Goal: Check status: Check status

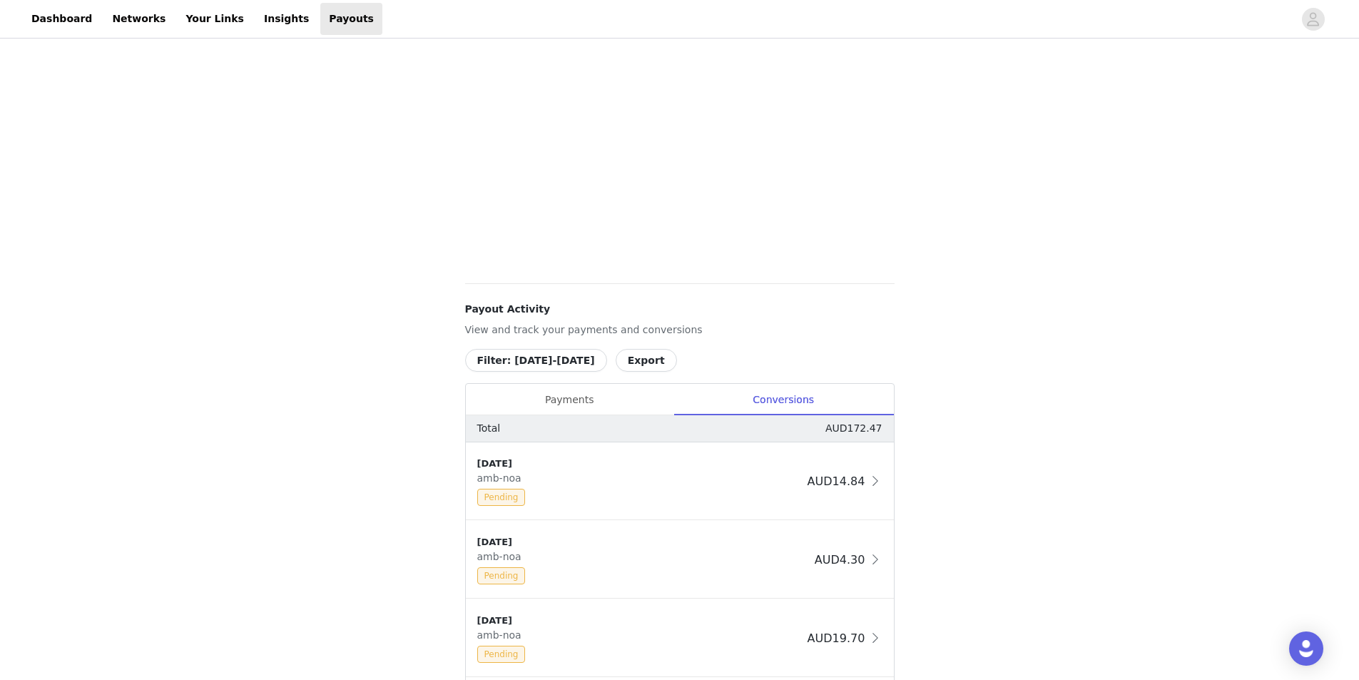
scroll to position [500, 0]
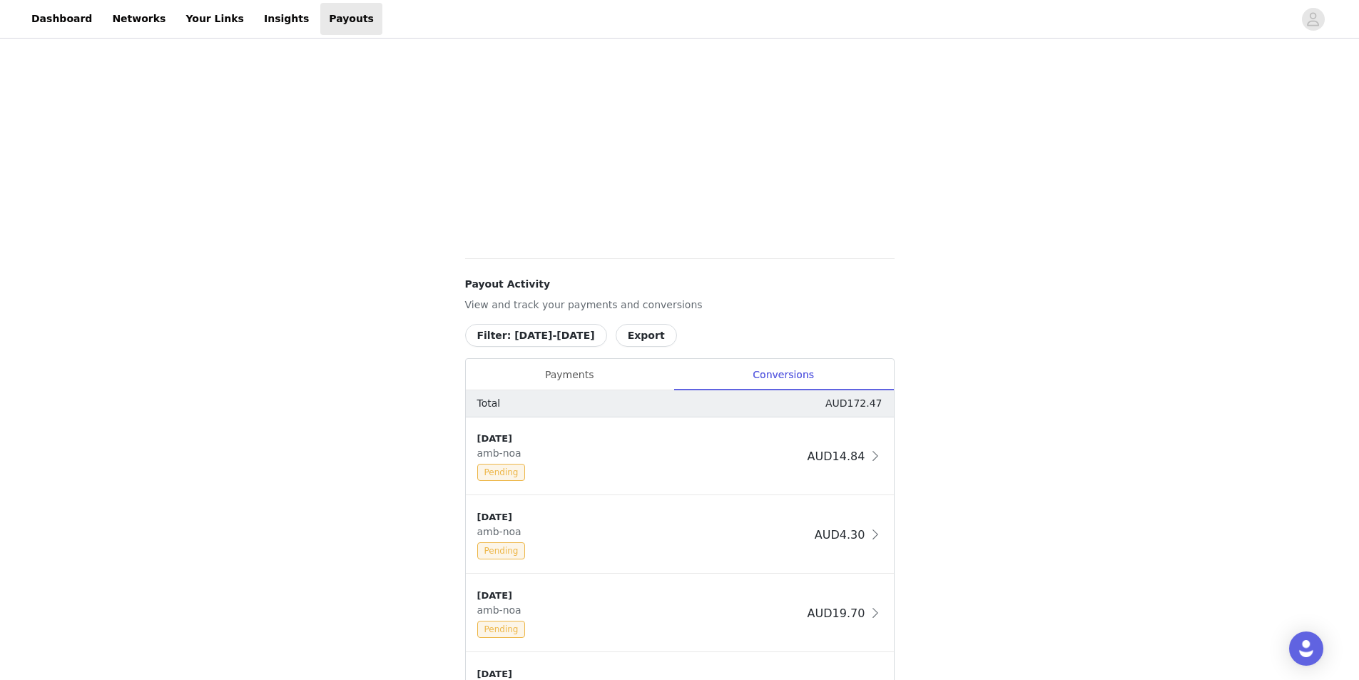
click at [578, 373] on div "Payments" at bounding box center [570, 375] width 208 height 32
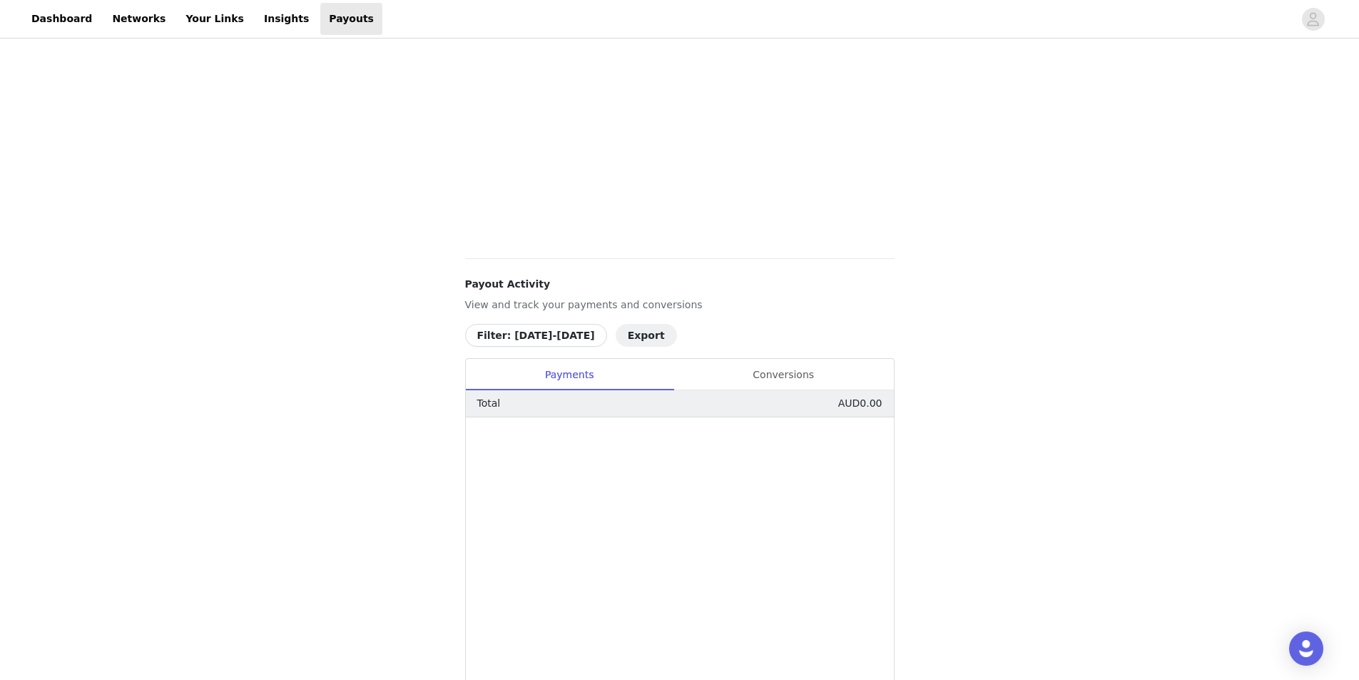
click at [555, 337] on button "Filter: [DATE]-[DATE]" at bounding box center [536, 335] width 142 height 23
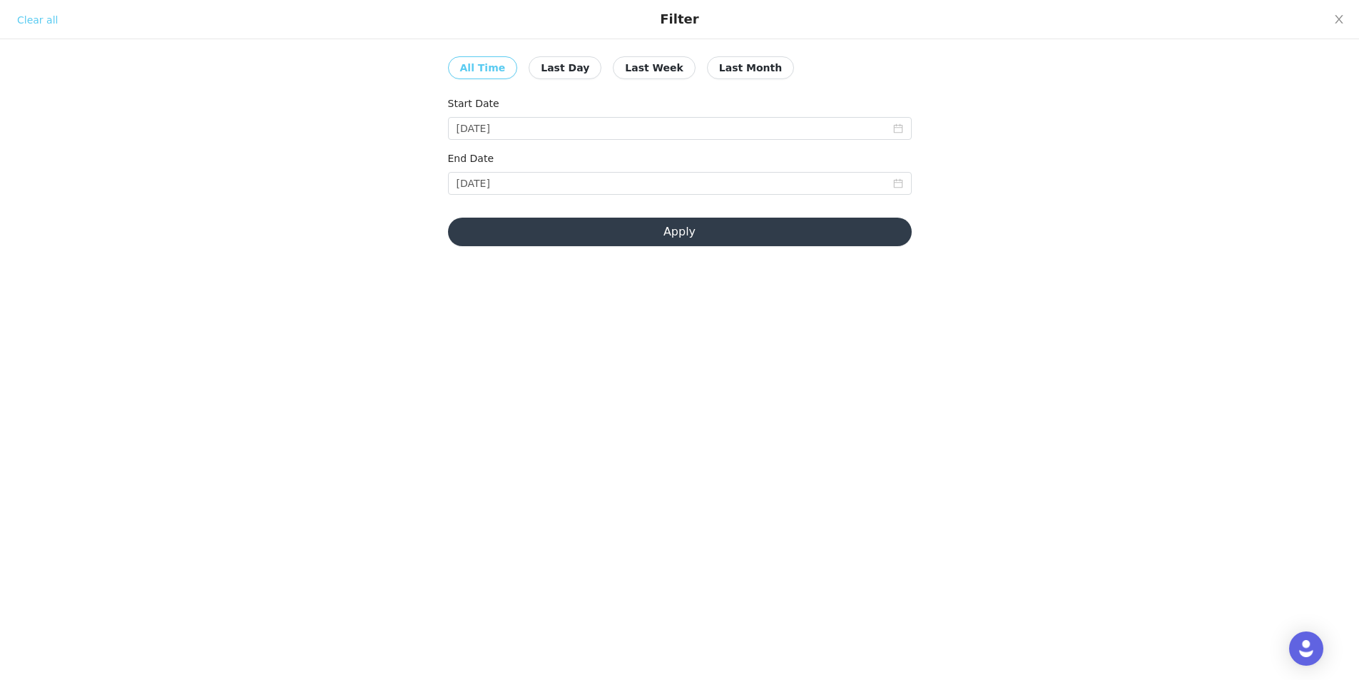
click at [763, 245] on button "Apply" at bounding box center [680, 232] width 464 height 29
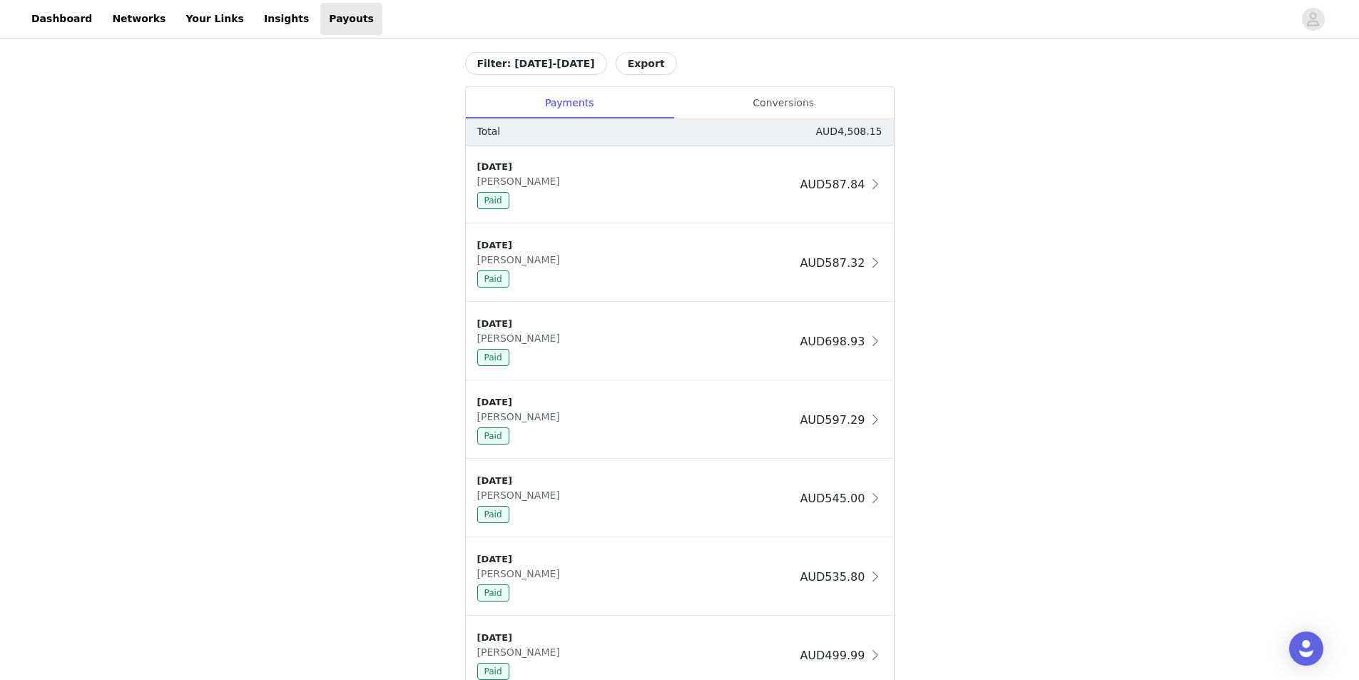
scroll to position [746, 0]
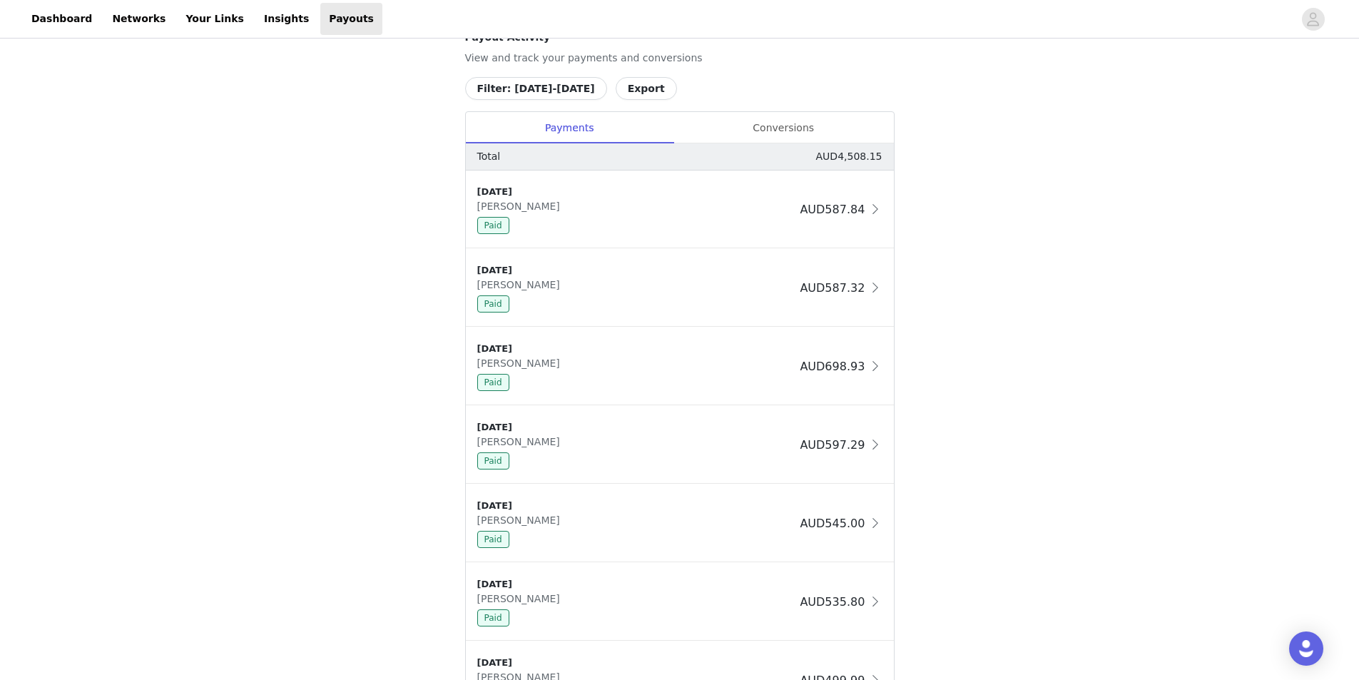
click at [781, 122] on div "Conversions" at bounding box center [784, 128] width 220 height 32
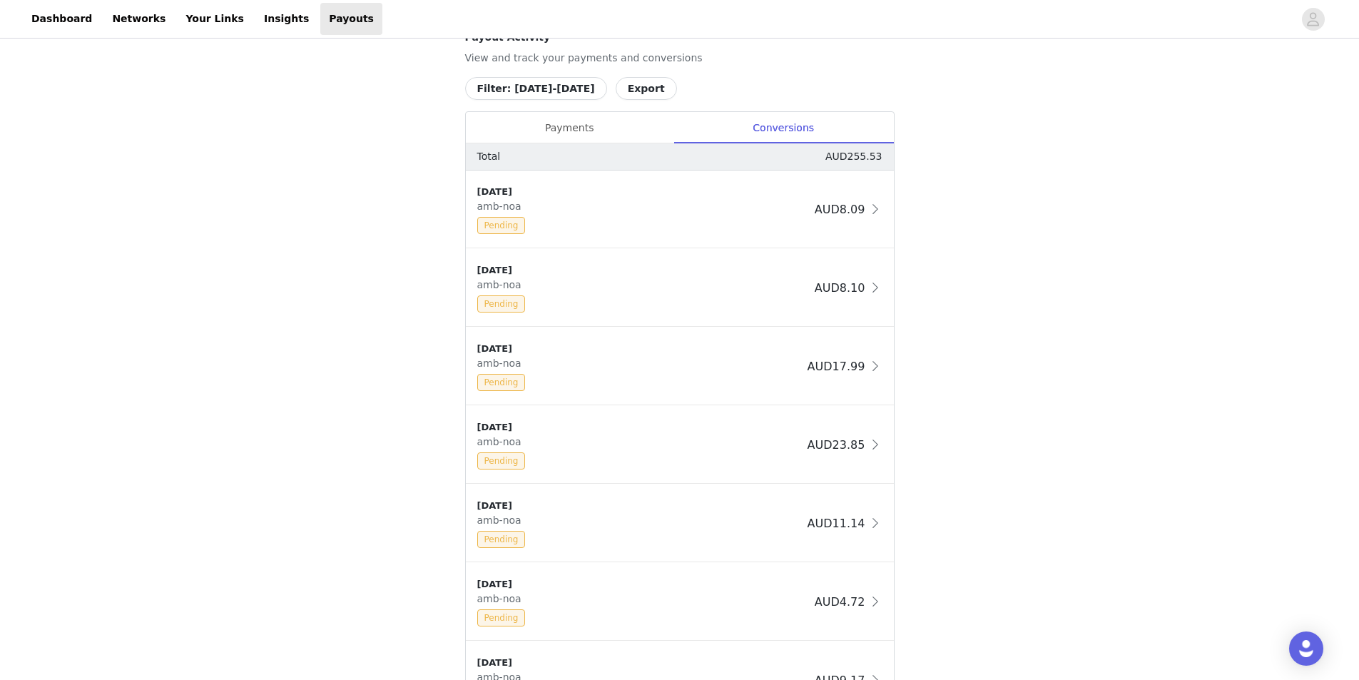
click at [550, 91] on button "Filter: [DATE]-[DATE]" at bounding box center [536, 88] width 142 height 23
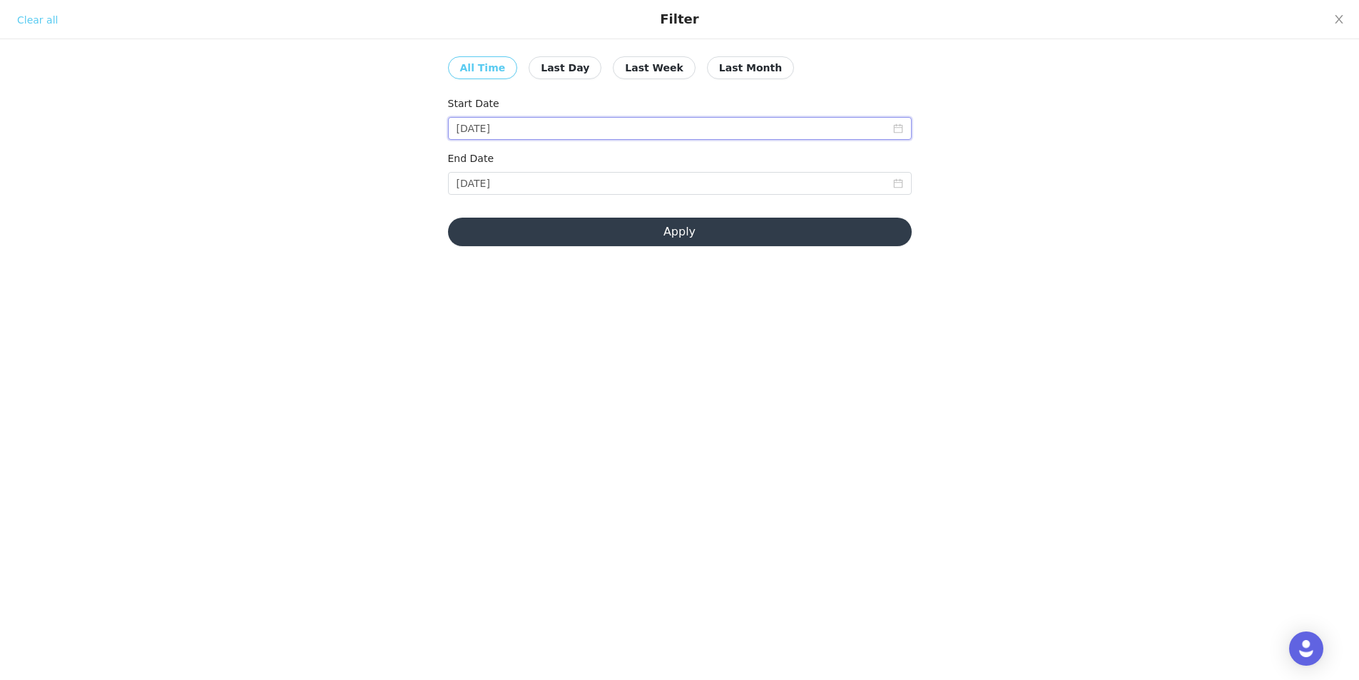
click at [543, 131] on input "[DATE]" at bounding box center [680, 128] width 464 height 23
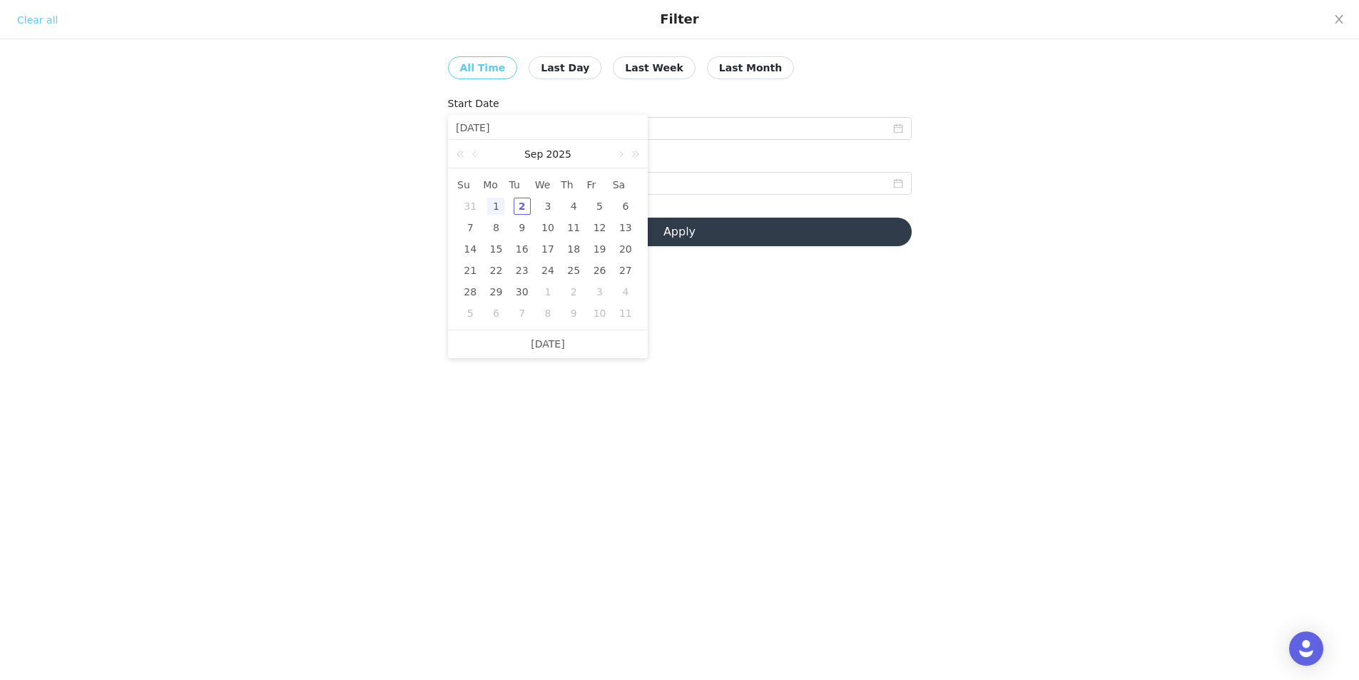
click at [480, 155] on link at bounding box center [476, 154] width 13 height 29
click at [598, 197] on td "1" at bounding box center [600, 206] width 26 height 21
type input "[DATE]"
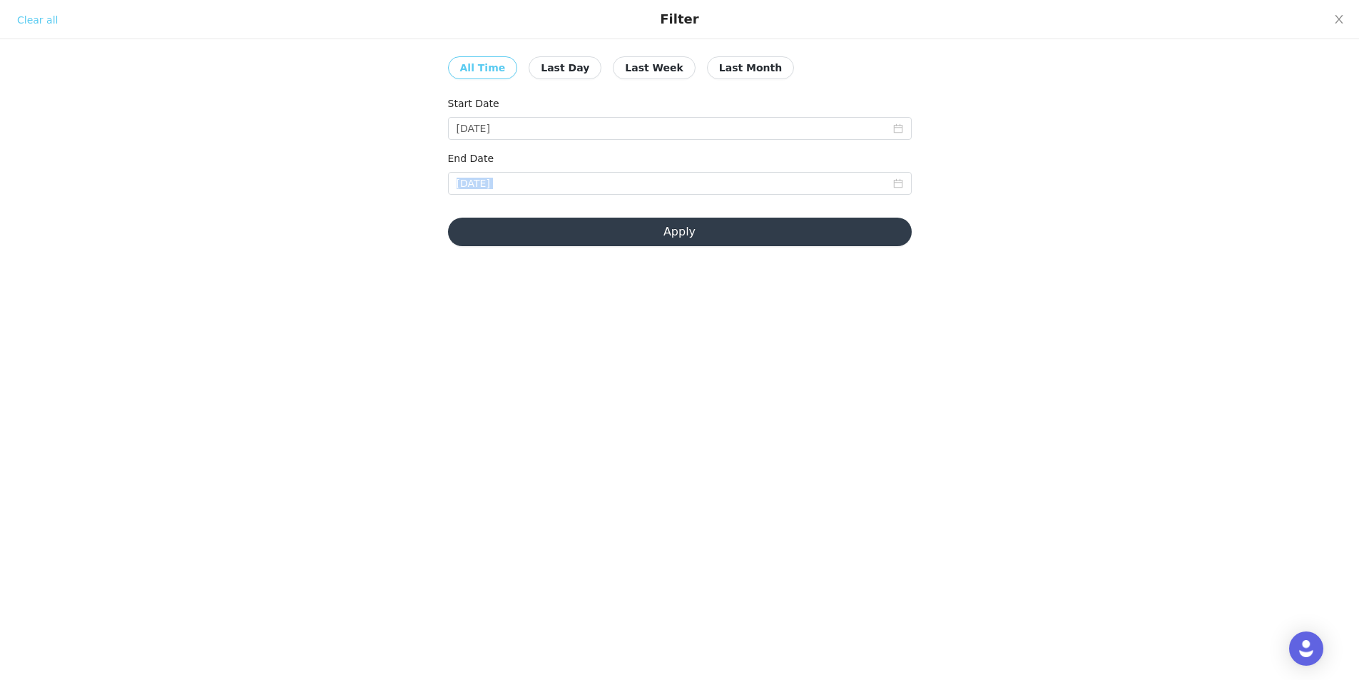
click at [597, 197] on div "End Date [DATE]" at bounding box center [680, 175] width 464 height 49
click at [527, 133] on input "[DATE]" at bounding box center [680, 128] width 464 height 23
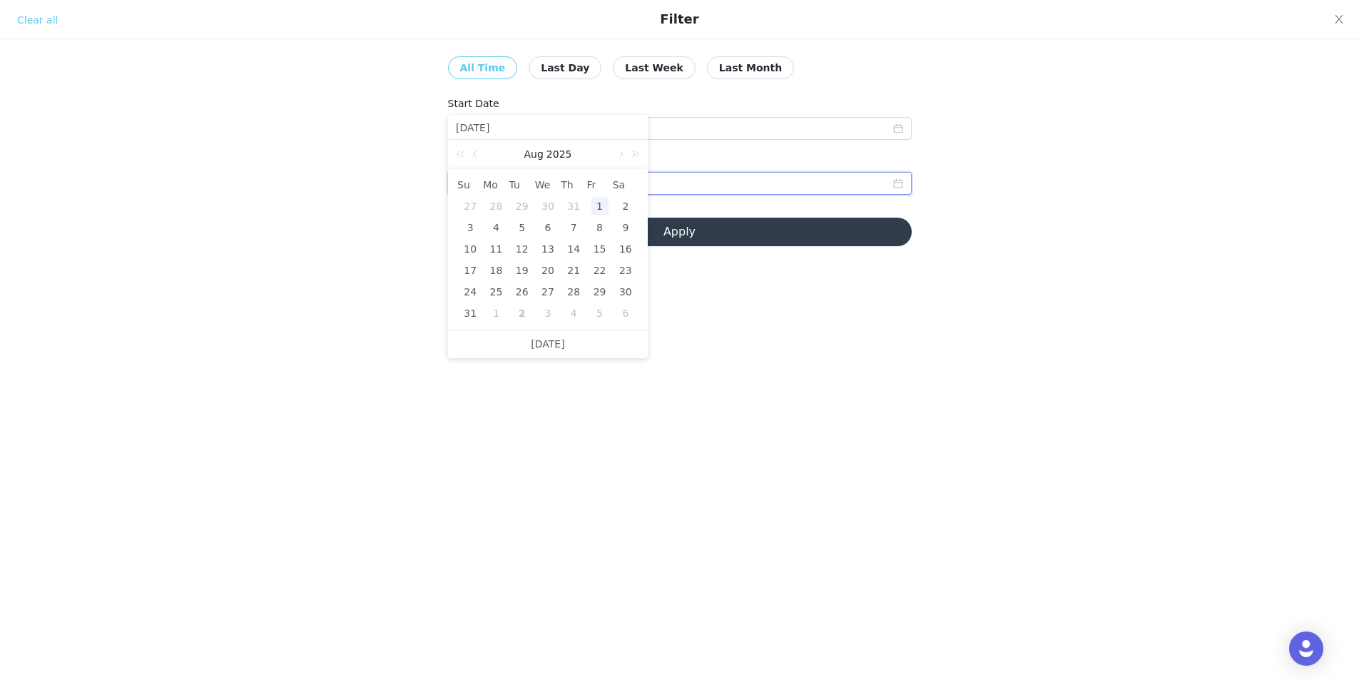
click at [792, 191] on input "[DATE]" at bounding box center [680, 183] width 464 height 23
click at [475, 211] on link at bounding box center [476, 209] width 13 height 29
click at [472, 366] on div "31" at bounding box center [470, 368] width 17 height 17
type input "[DATE]"
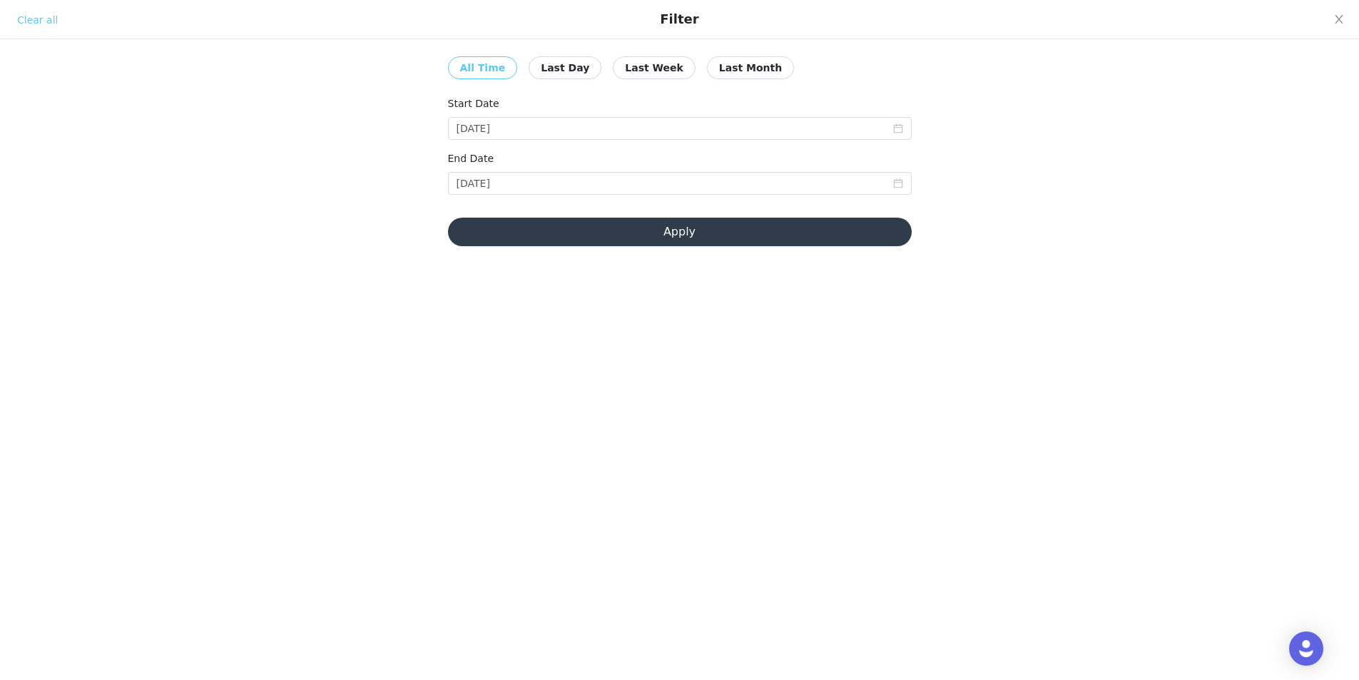
click at [656, 233] on button "Apply" at bounding box center [680, 232] width 464 height 29
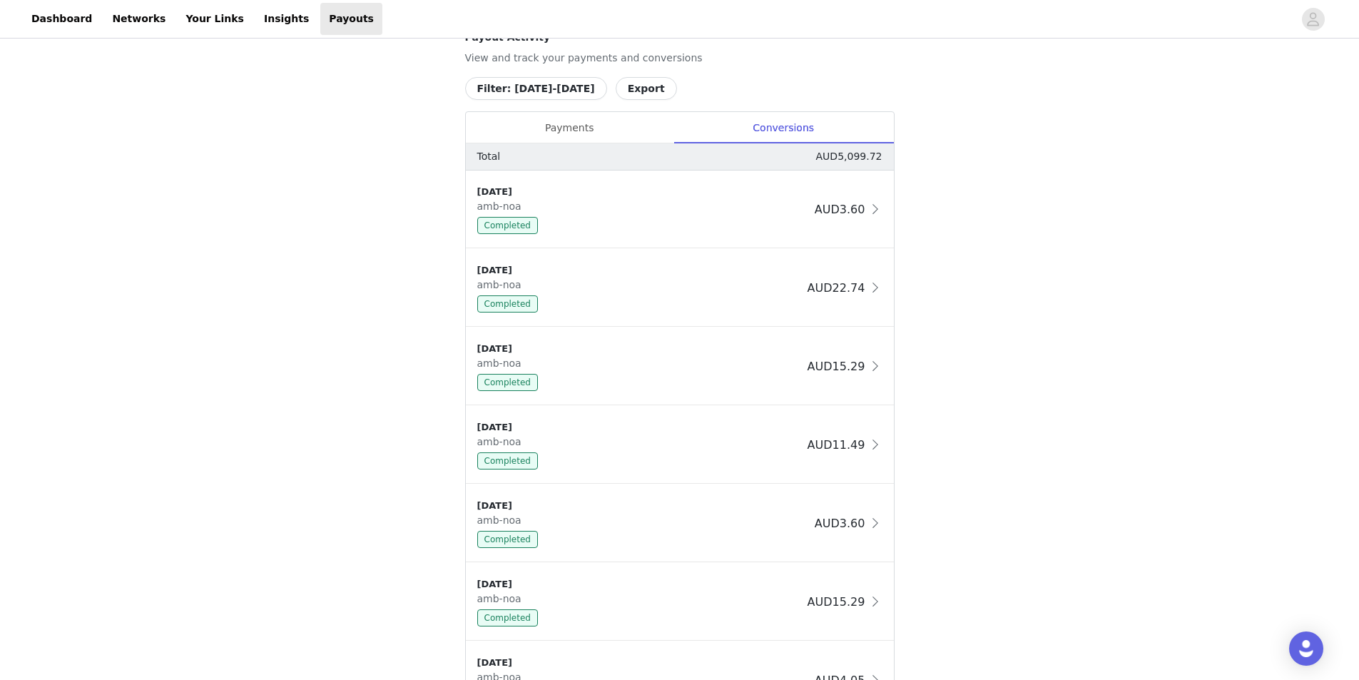
click at [589, 125] on div "Payments" at bounding box center [570, 128] width 208 height 32
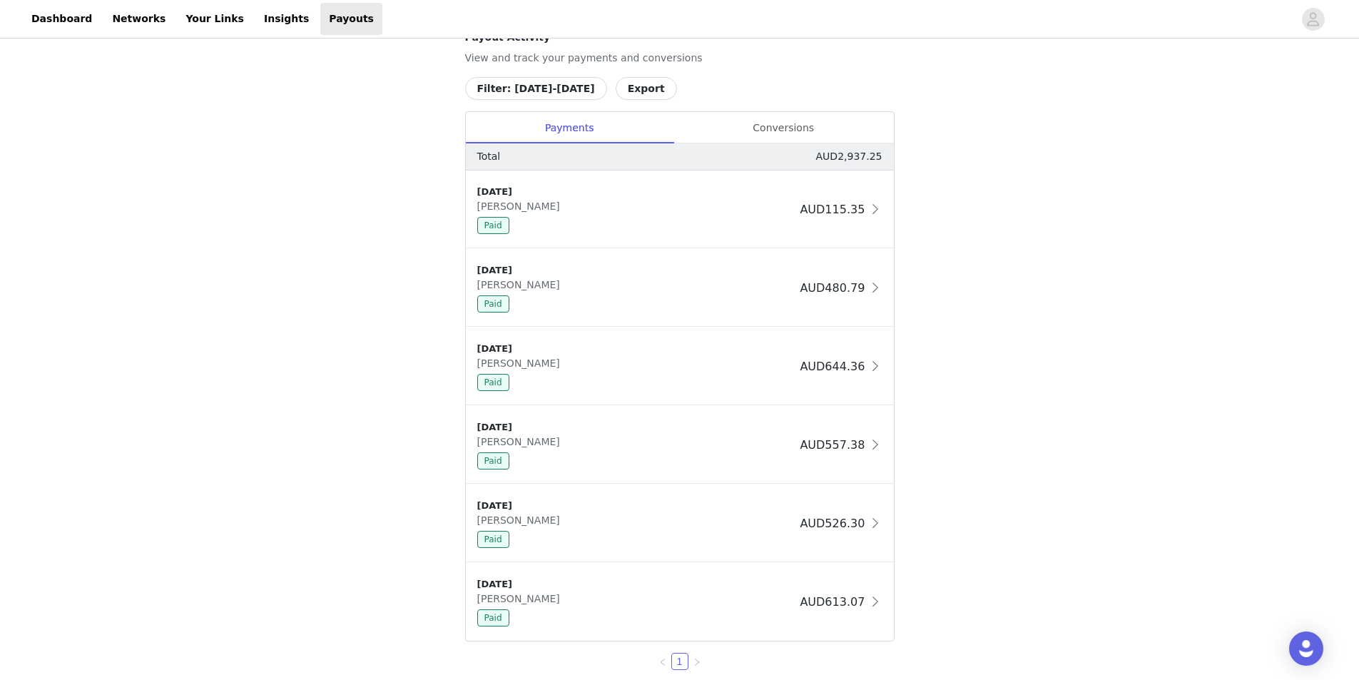
click at [539, 89] on button "Filter: [DATE]-[DATE]" at bounding box center [536, 88] width 142 height 23
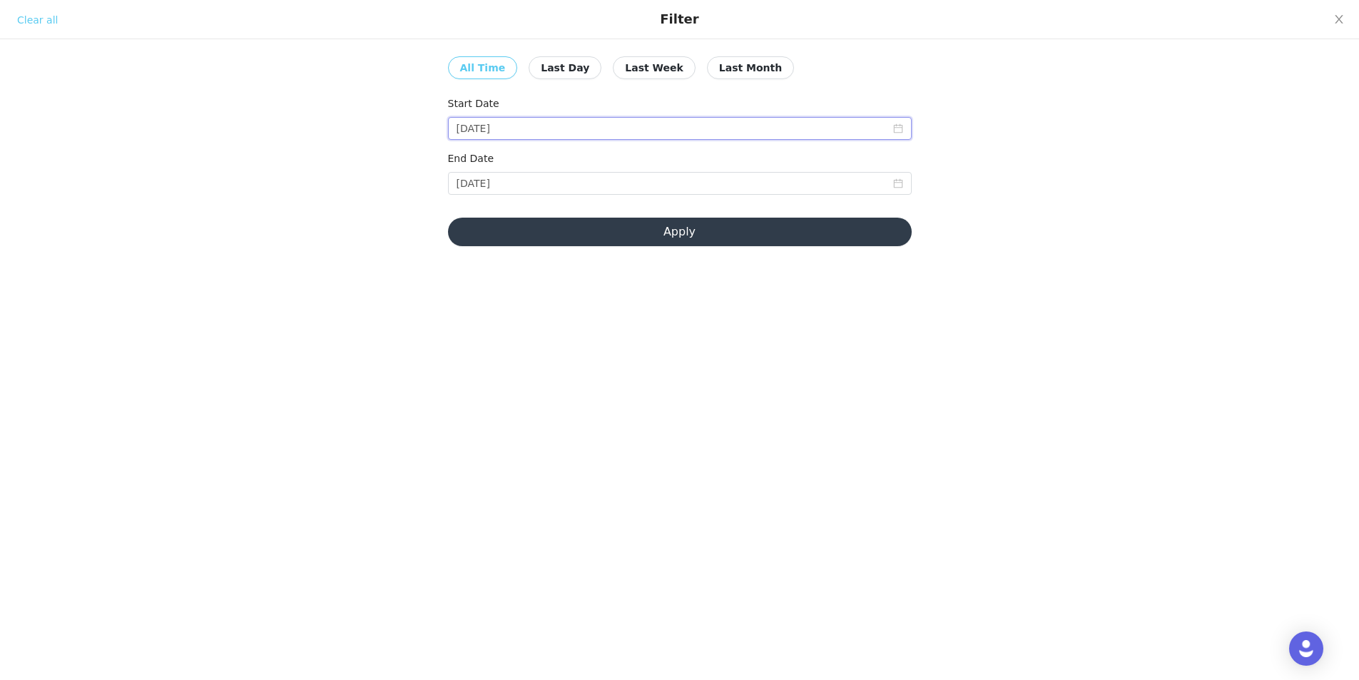
click at [548, 122] on input "[DATE]" at bounding box center [680, 128] width 464 height 23
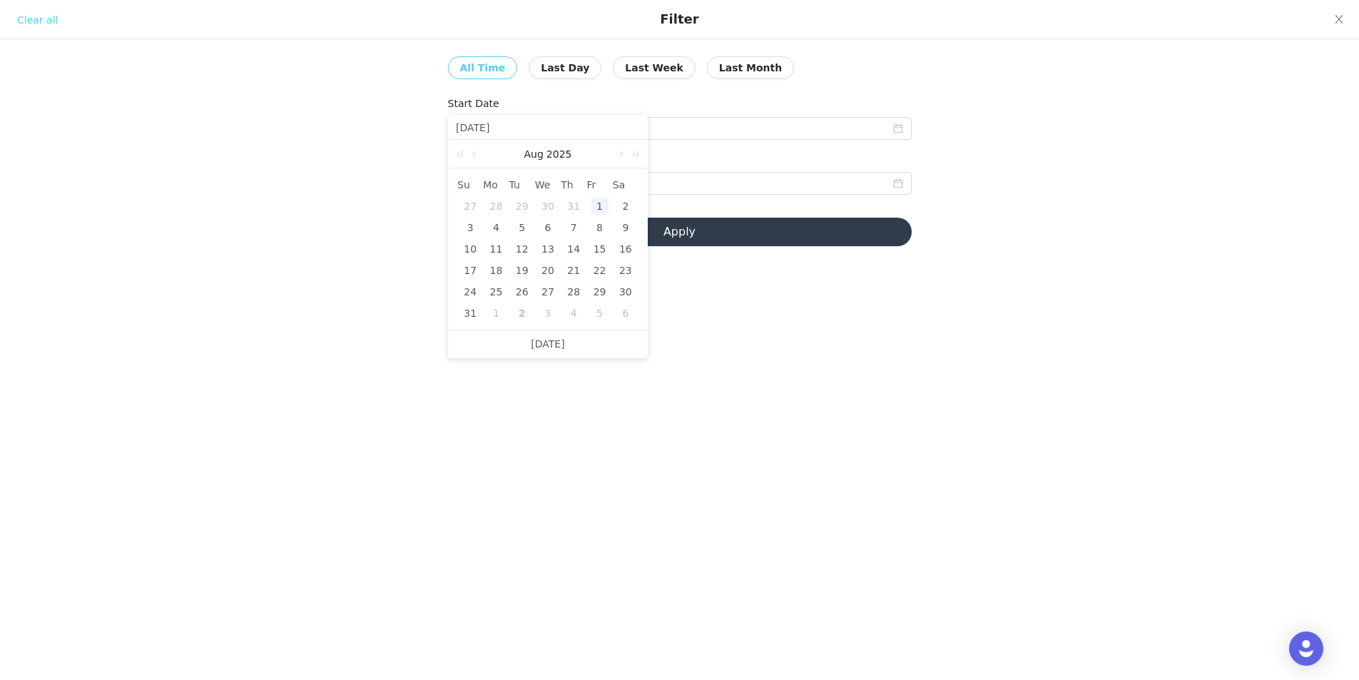
click at [480, 149] on link at bounding box center [476, 154] width 13 height 29
click at [519, 198] on div "1" at bounding box center [522, 206] width 17 height 17
type input "[DATE]"
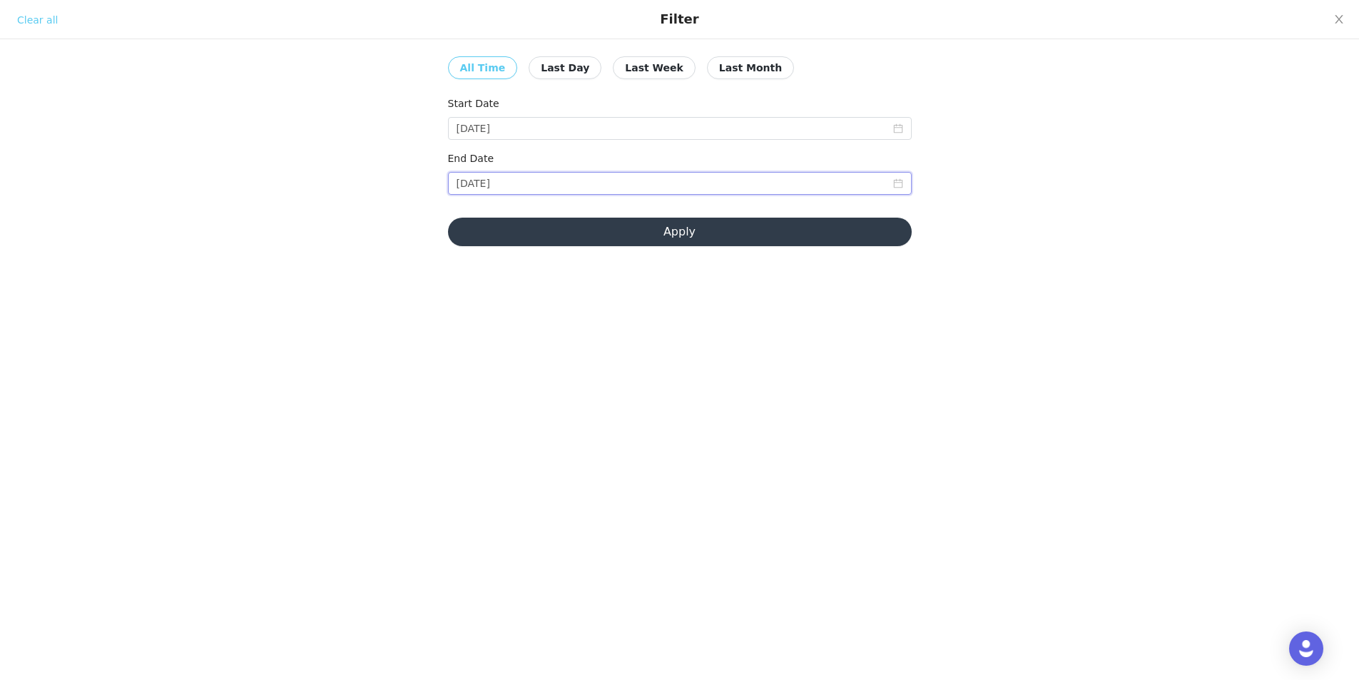
click at [564, 187] on input "[DATE]" at bounding box center [680, 183] width 464 height 23
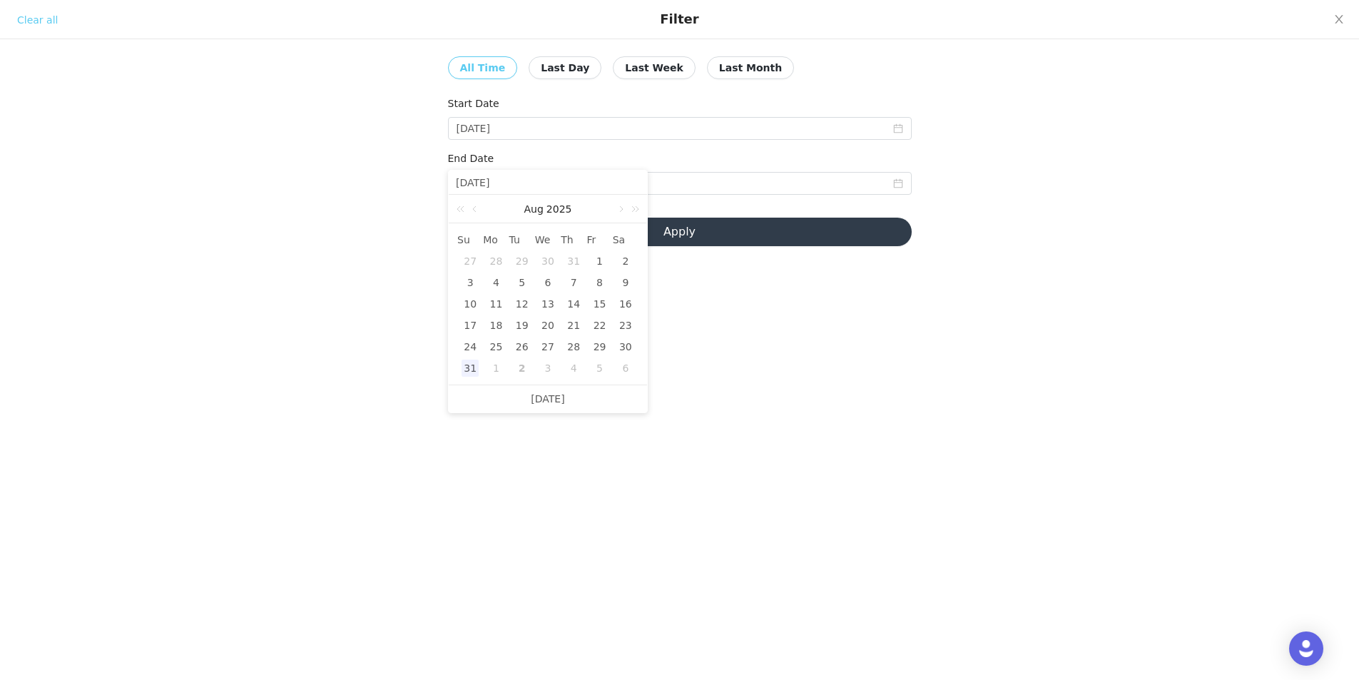
click at [558, 209] on link "2025" at bounding box center [559, 209] width 29 height 29
click at [539, 208] on span "[DATE]-[DATE]" at bounding box center [547, 208] width 71 height 11
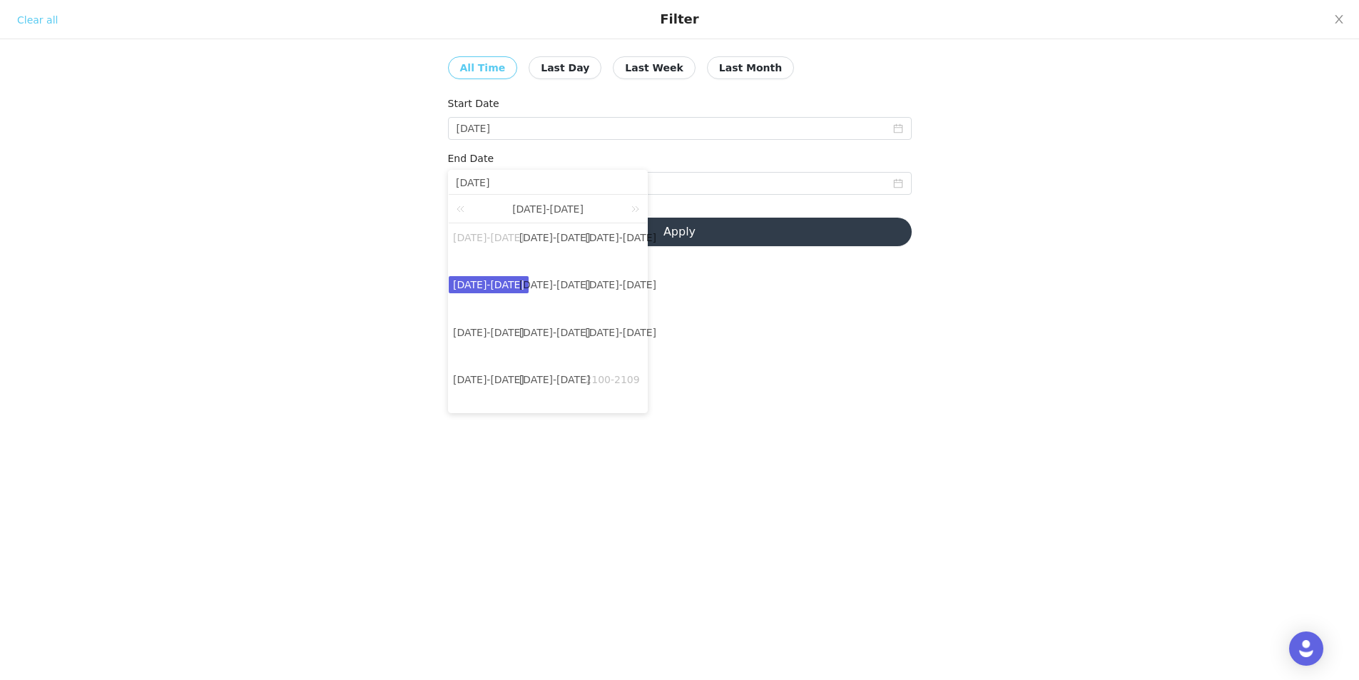
click at [500, 187] on input "[DATE]" at bounding box center [548, 183] width 184 height 16
click at [893, 186] on icon "icon: close-circle" at bounding box center [898, 183] width 10 height 10
click at [897, 181] on icon "icon: calendar" at bounding box center [898, 183] width 10 height 10
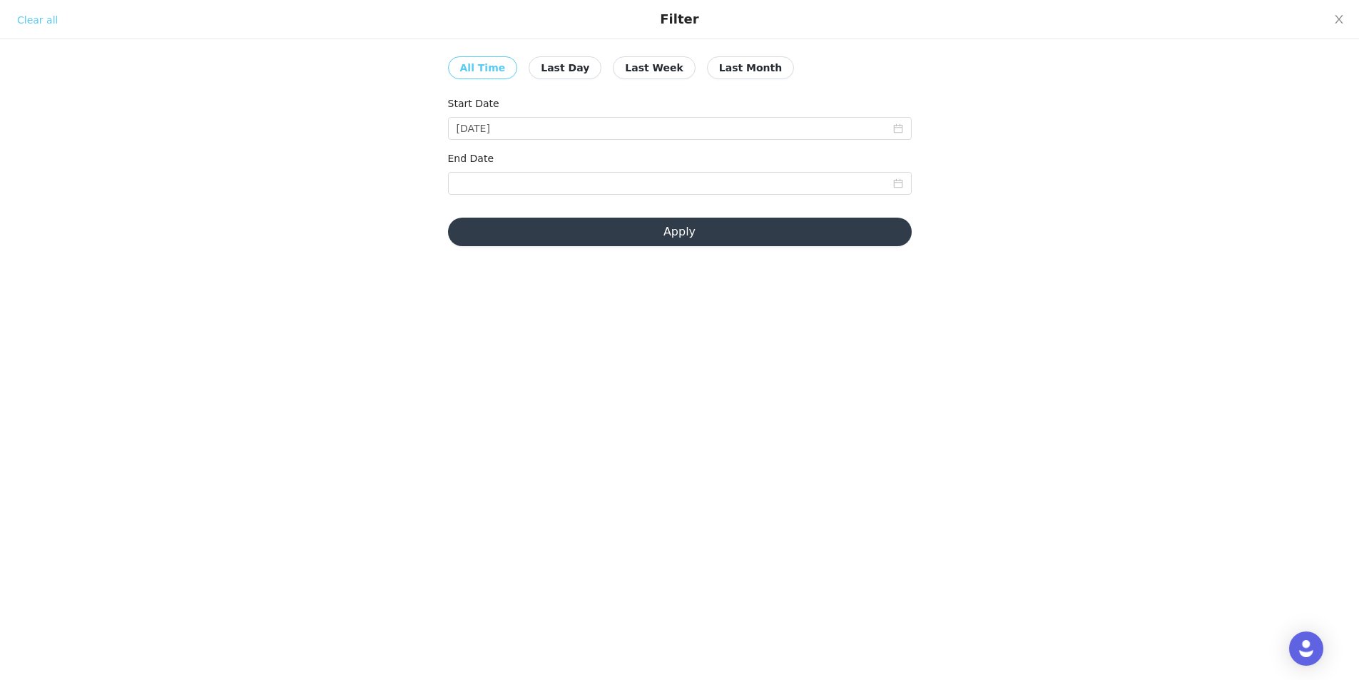
click at [1194, 156] on div "Clear all All Time Last Day Last Week Last Month Start Date [DATE] End Date App…" at bounding box center [679, 131] width 1359 height 263
click at [868, 129] on input "[DATE]" at bounding box center [680, 128] width 464 height 23
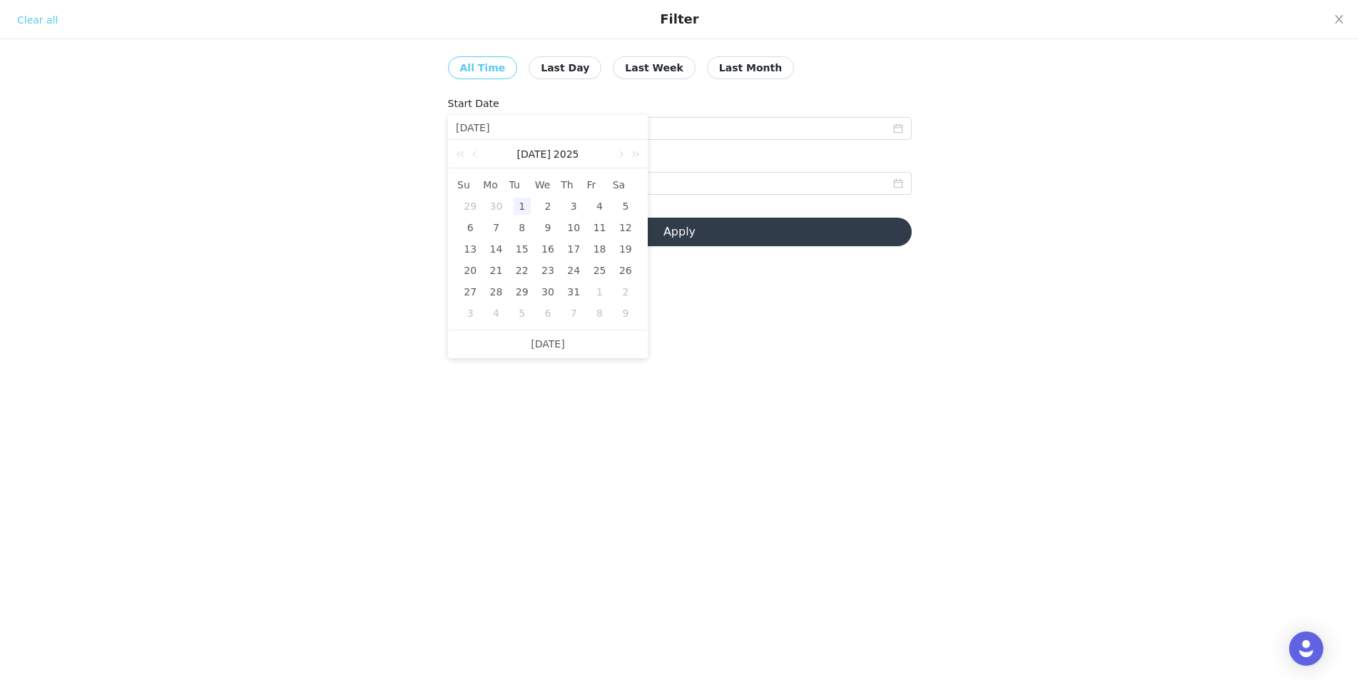
click at [900, 186] on icon "icon: calendar" at bounding box center [898, 183] width 10 height 10
click at [475, 213] on link at bounding box center [476, 209] width 13 height 29
click at [570, 345] on div "31" at bounding box center [573, 346] width 17 height 17
type input "[DATE]"
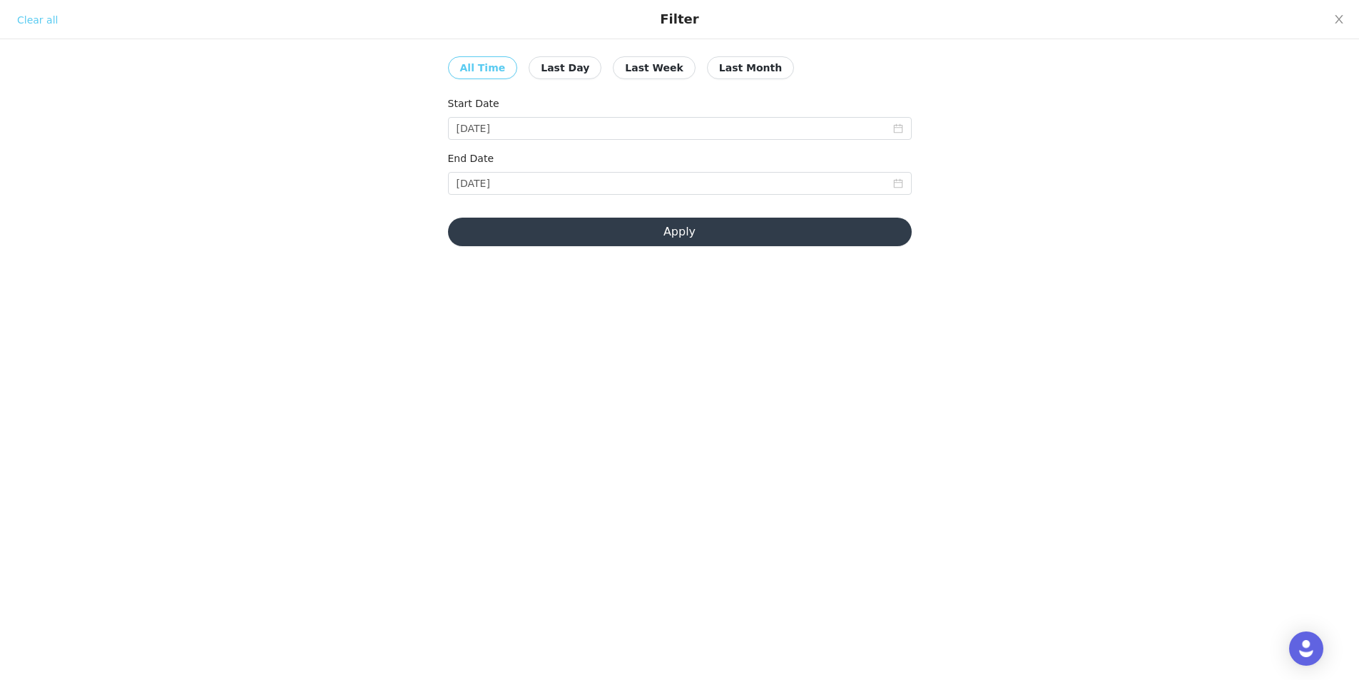
click at [590, 228] on button "Apply" at bounding box center [680, 232] width 464 height 29
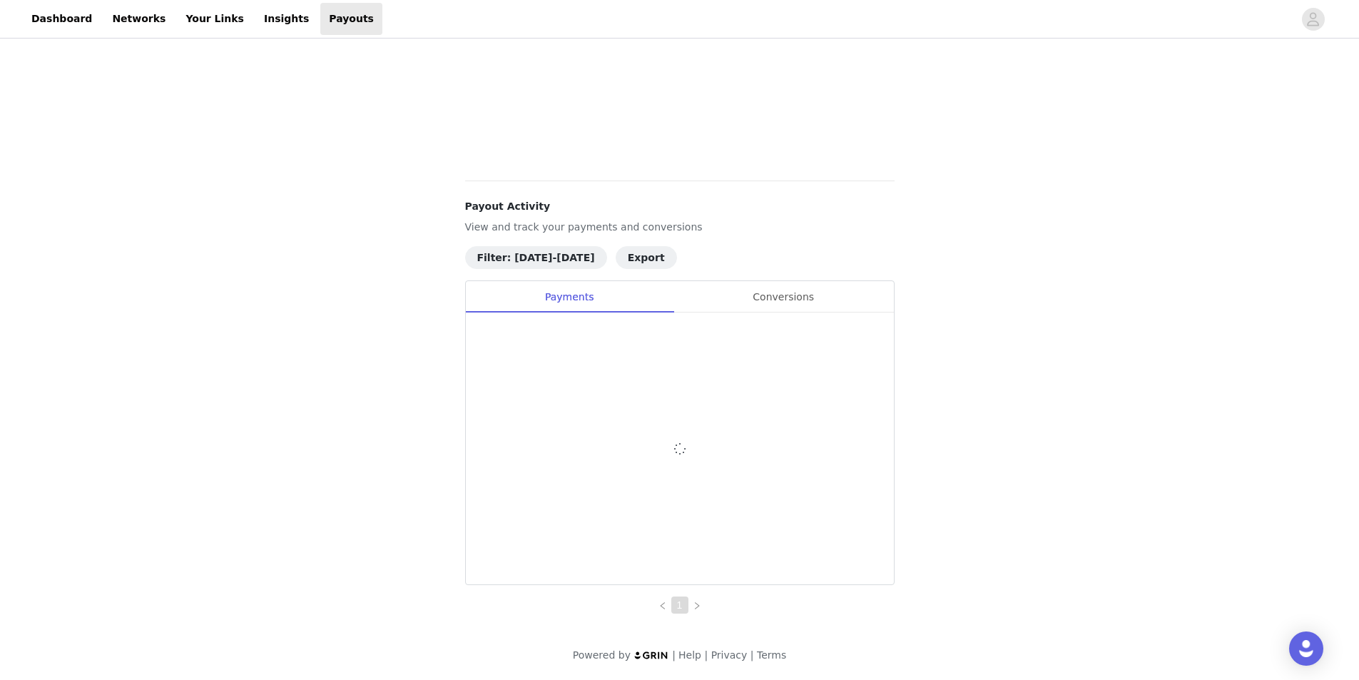
scroll to position [578, 0]
click at [803, 288] on div "Conversions" at bounding box center [784, 297] width 220 height 32
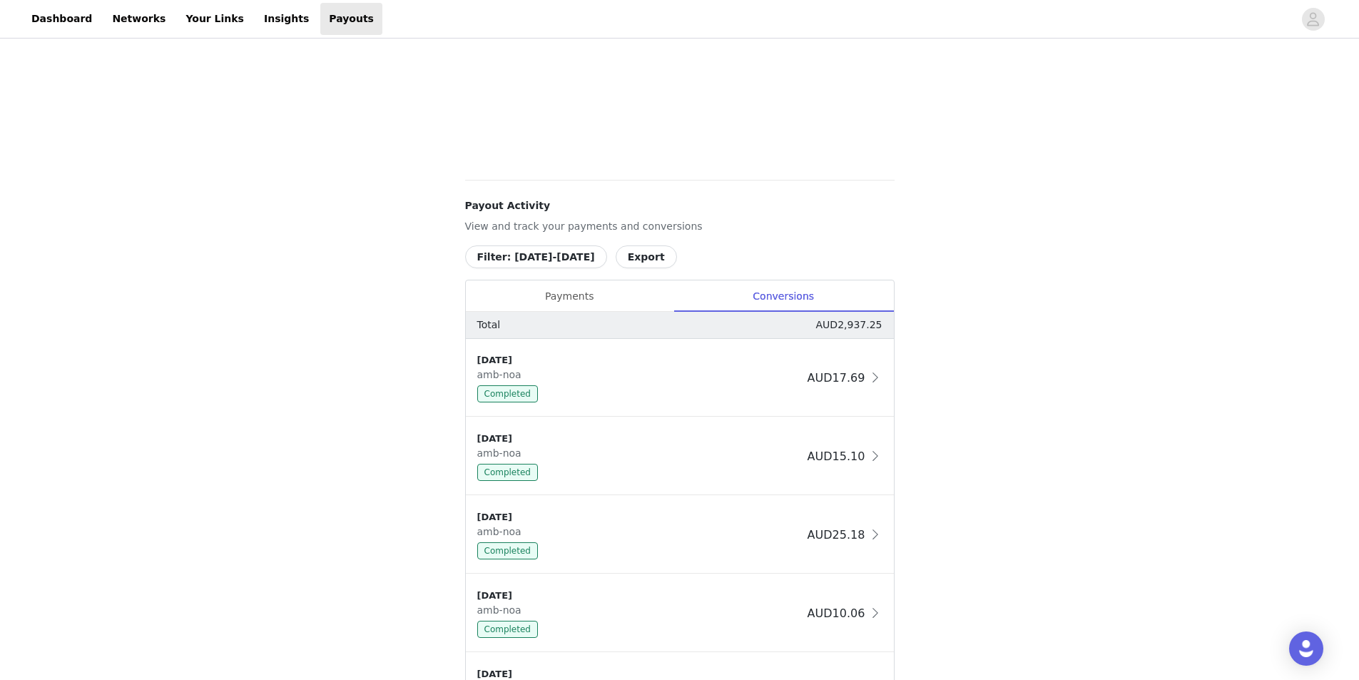
click at [576, 292] on div "Payments" at bounding box center [570, 296] width 208 height 32
click at [549, 259] on button "Filter: [DATE]-[DATE]" at bounding box center [536, 256] width 142 height 23
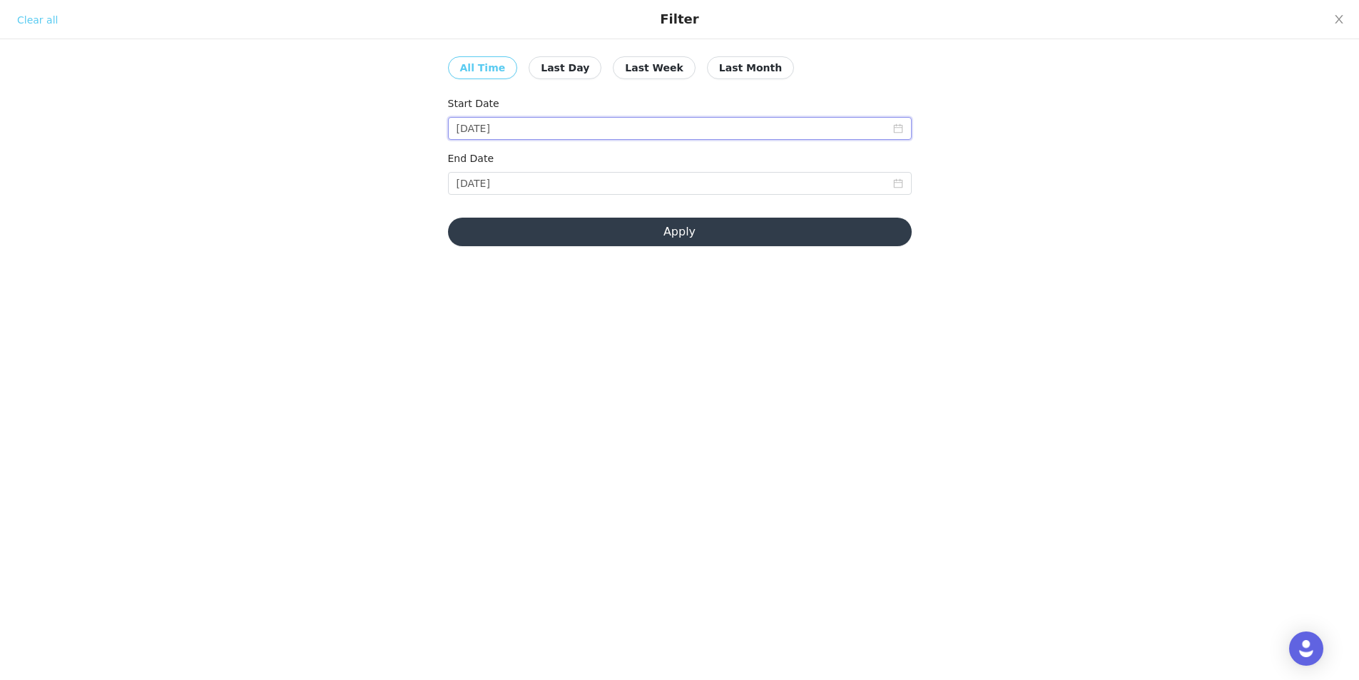
click at [749, 138] on input "[DATE]" at bounding box center [680, 128] width 464 height 23
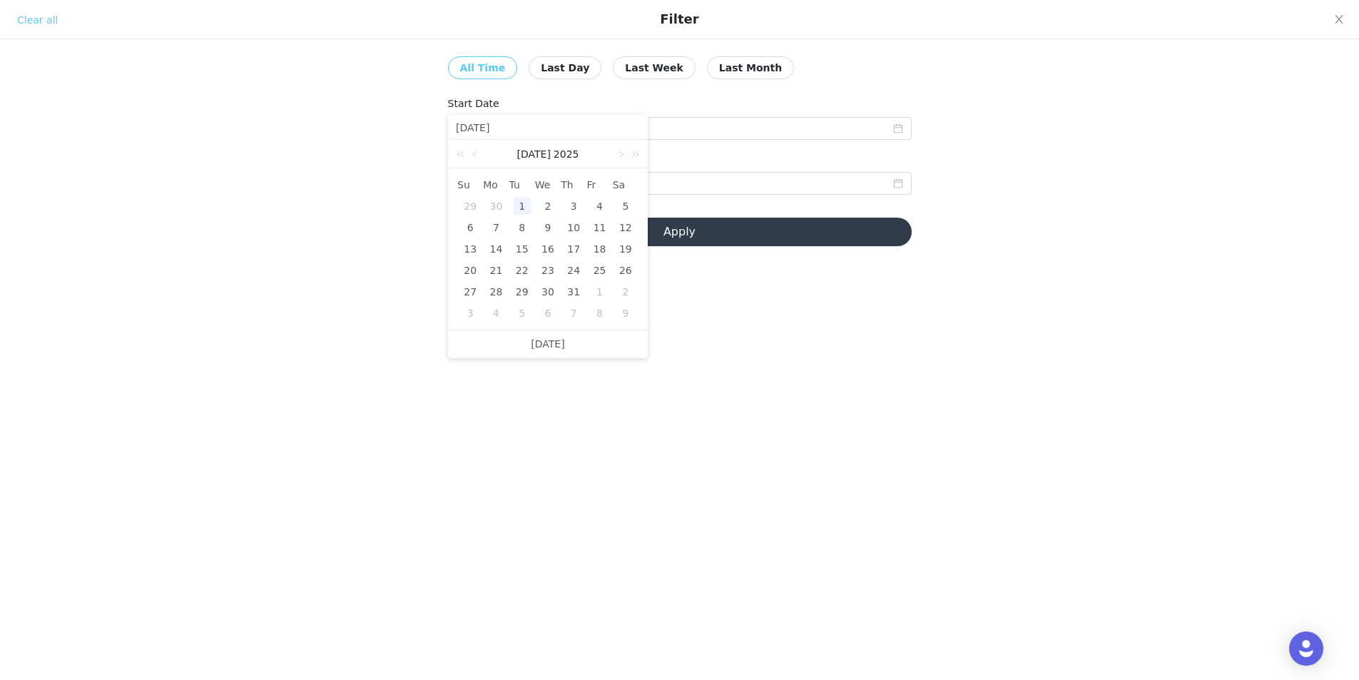
click at [622, 153] on link at bounding box center [620, 154] width 13 height 29
click at [476, 159] on link at bounding box center [476, 154] width 13 height 29
click at [475, 151] on link at bounding box center [476, 154] width 13 height 29
click at [618, 152] on link at bounding box center [620, 154] width 13 height 29
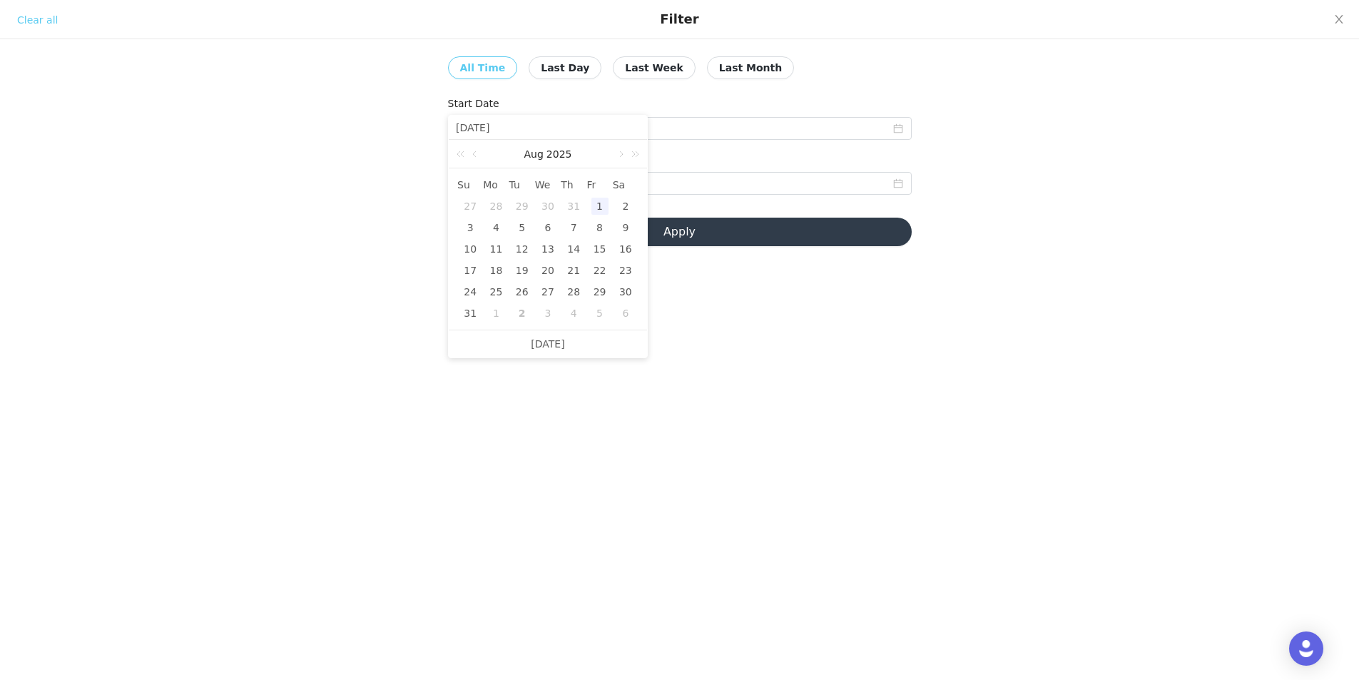
click at [595, 200] on div "1" at bounding box center [600, 206] width 17 height 17
type input "[DATE]"
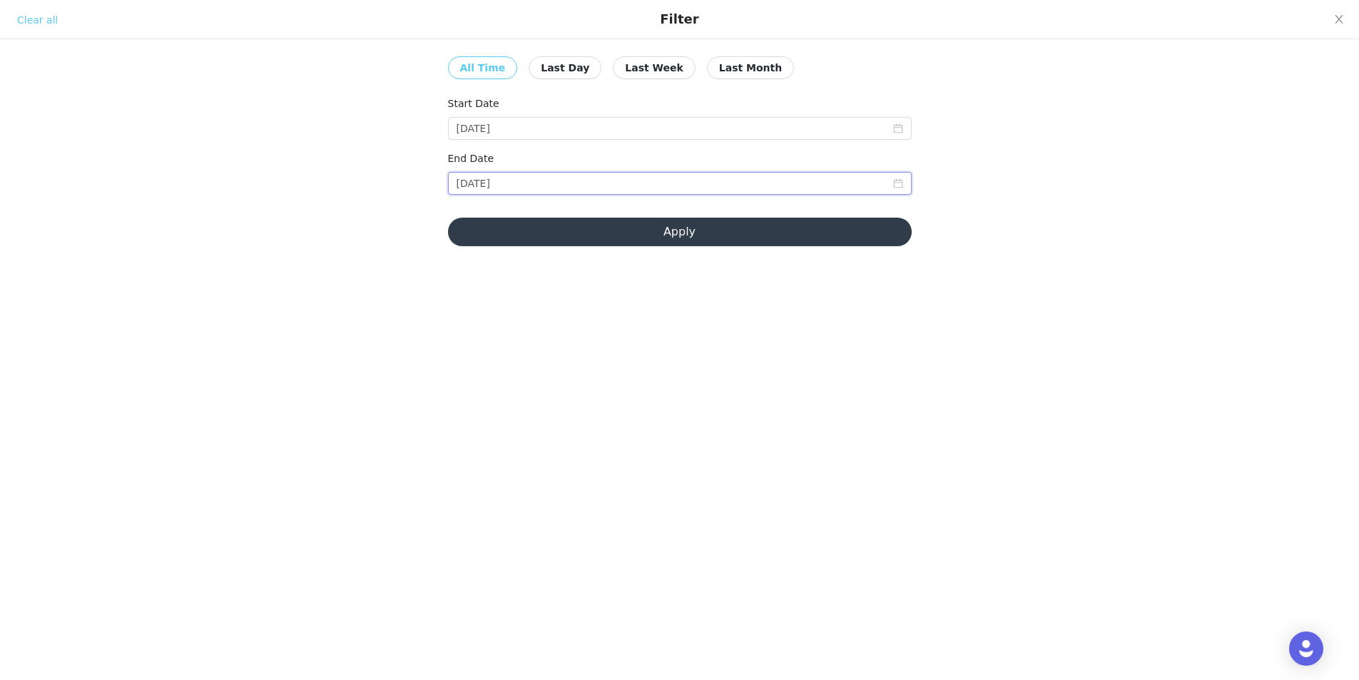
click at [614, 186] on input "[DATE]" at bounding box center [680, 183] width 464 height 23
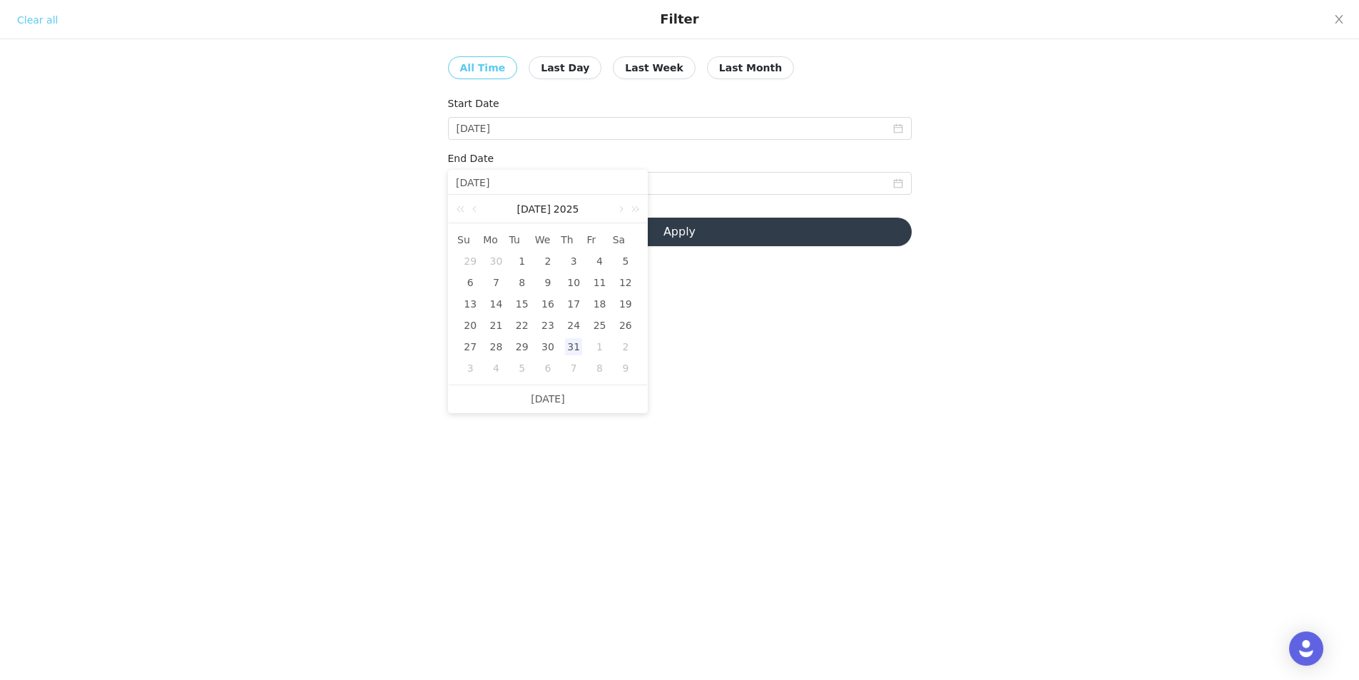
click at [569, 343] on div "31" at bounding box center [573, 346] width 17 height 17
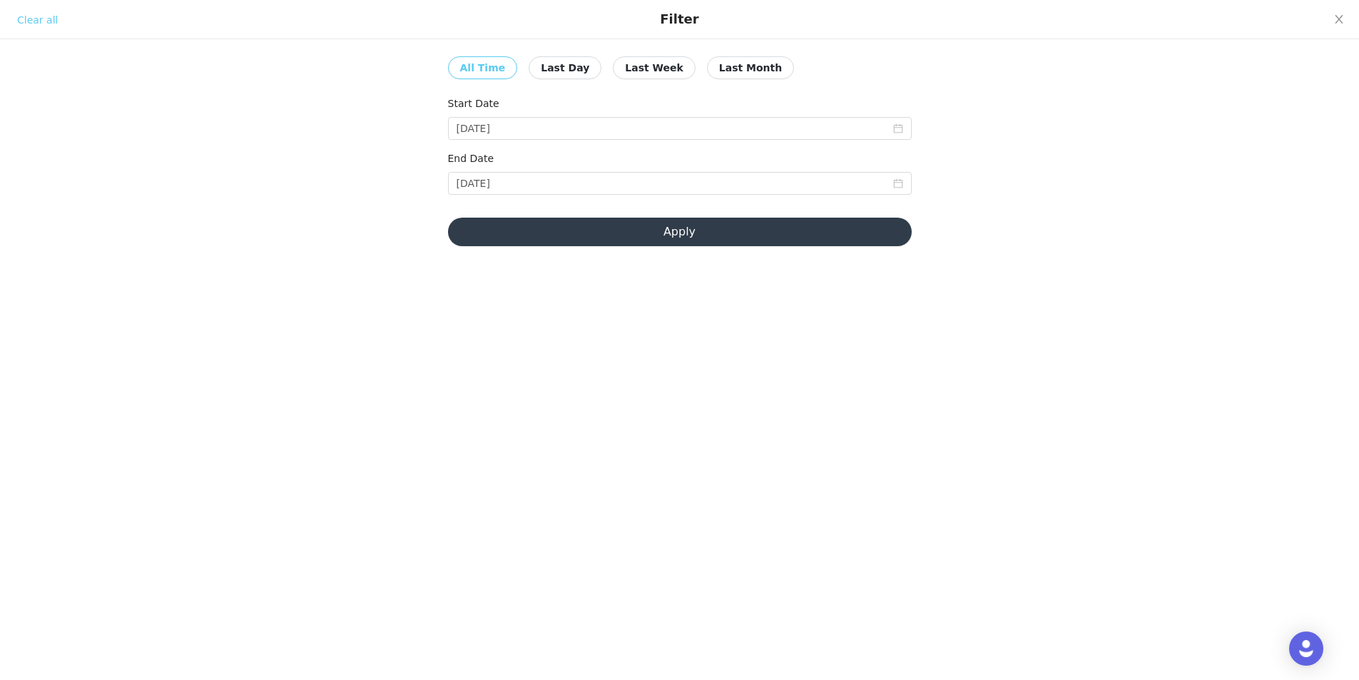
click at [633, 232] on button "Apply" at bounding box center [680, 232] width 464 height 29
click at [565, 126] on input "[DATE]" at bounding box center [680, 128] width 464 height 23
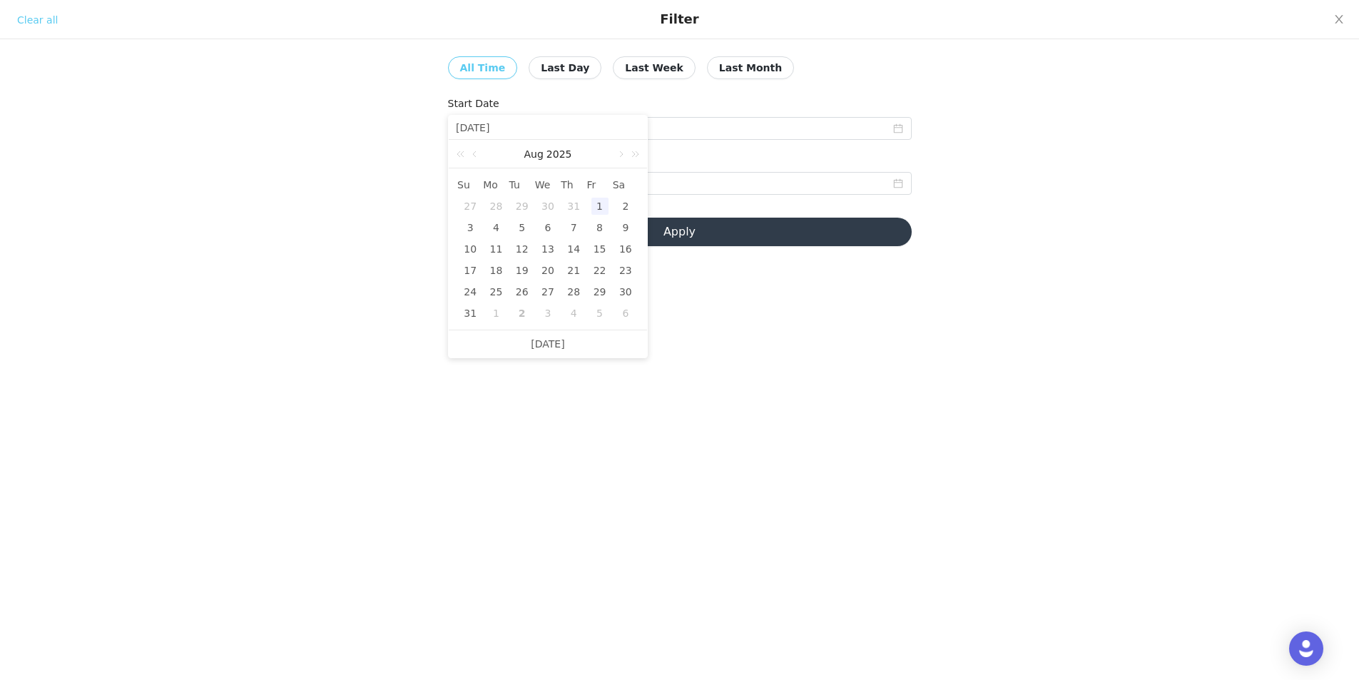
click at [601, 203] on div "1" at bounding box center [600, 206] width 17 height 17
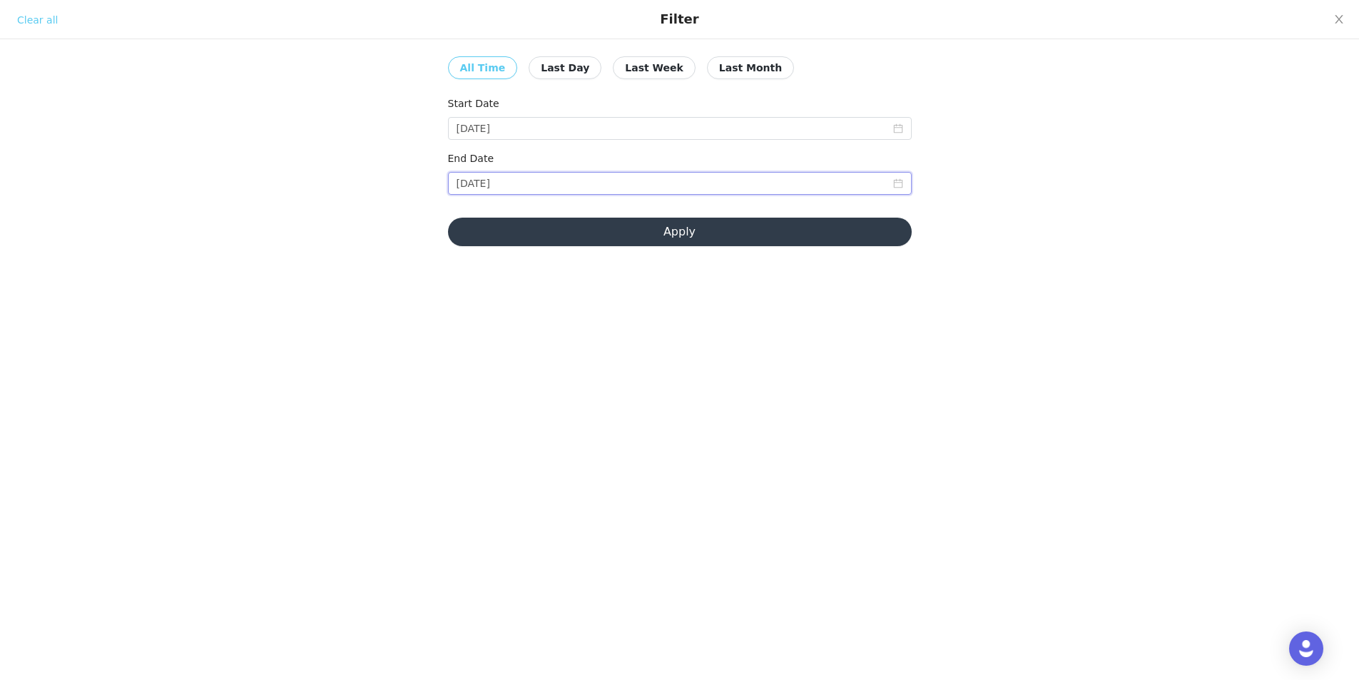
click at [512, 188] on input "[DATE]" at bounding box center [680, 183] width 464 height 23
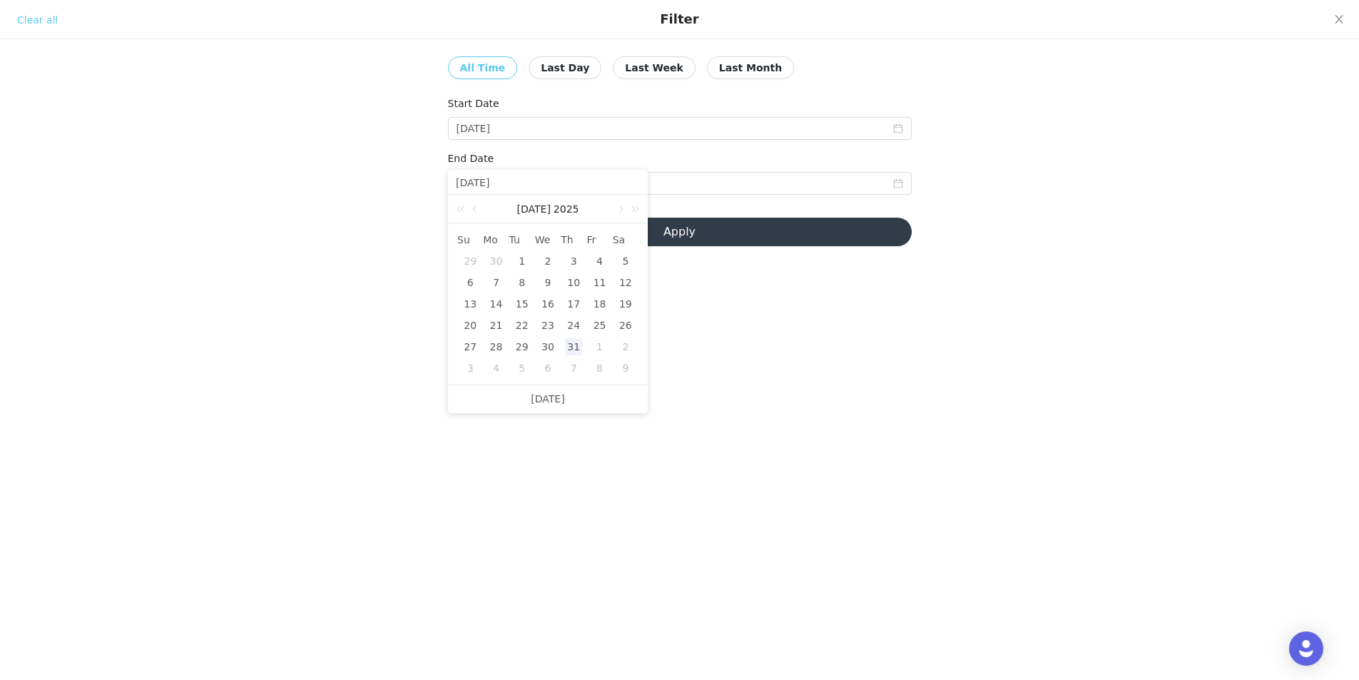
click at [620, 213] on link at bounding box center [620, 209] width 13 height 29
click at [474, 374] on div "31" at bounding box center [470, 368] width 17 height 17
type input "[DATE]"
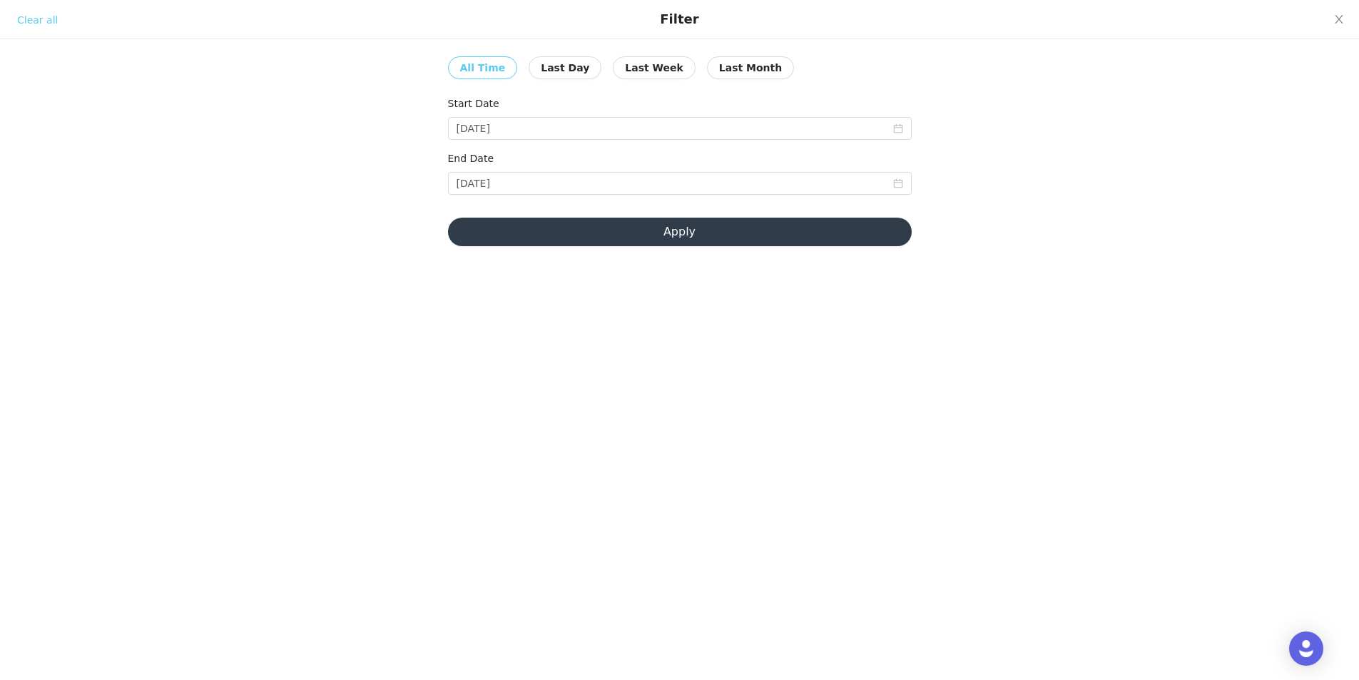
drag, startPoint x: 621, startPoint y: 221, endPoint x: 619, endPoint y: 233, distance: 11.5
click at [619, 229] on button "Apply" at bounding box center [680, 232] width 464 height 29
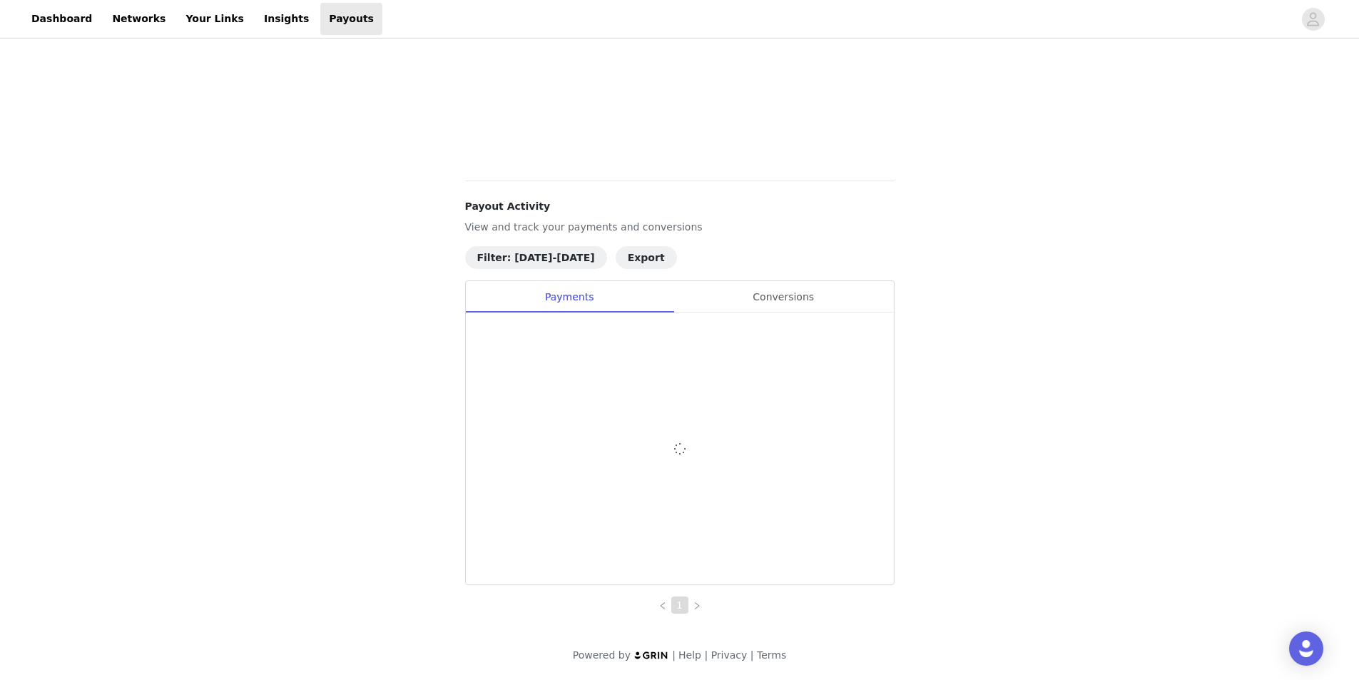
click at [0, 233] on div "Filter Clear all All Time Last Day Last Week Last Month Start Date [DATE] End D…" at bounding box center [0, 340] width 0 height 680
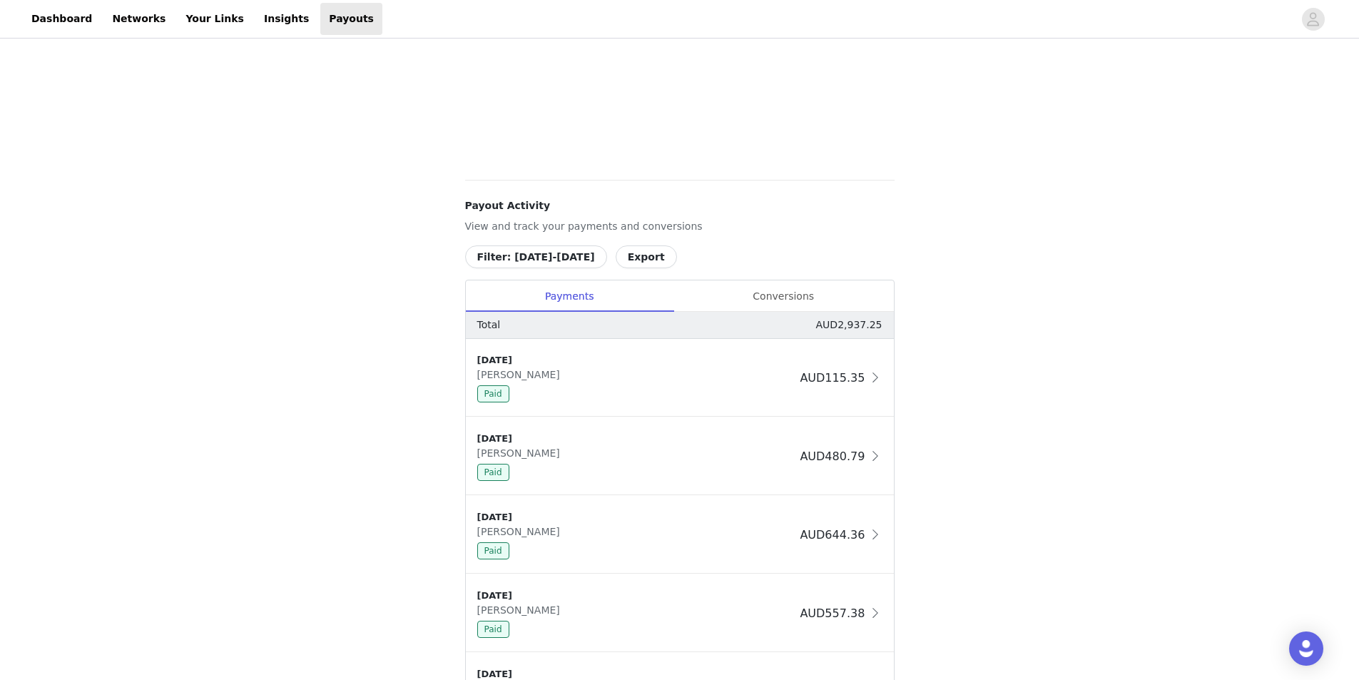
click at [771, 291] on div "Conversions" at bounding box center [784, 296] width 220 height 32
click at [556, 304] on div "Payments" at bounding box center [570, 296] width 208 height 32
click at [567, 254] on button "Filter: [DATE]-[DATE]" at bounding box center [536, 256] width 142 height 23
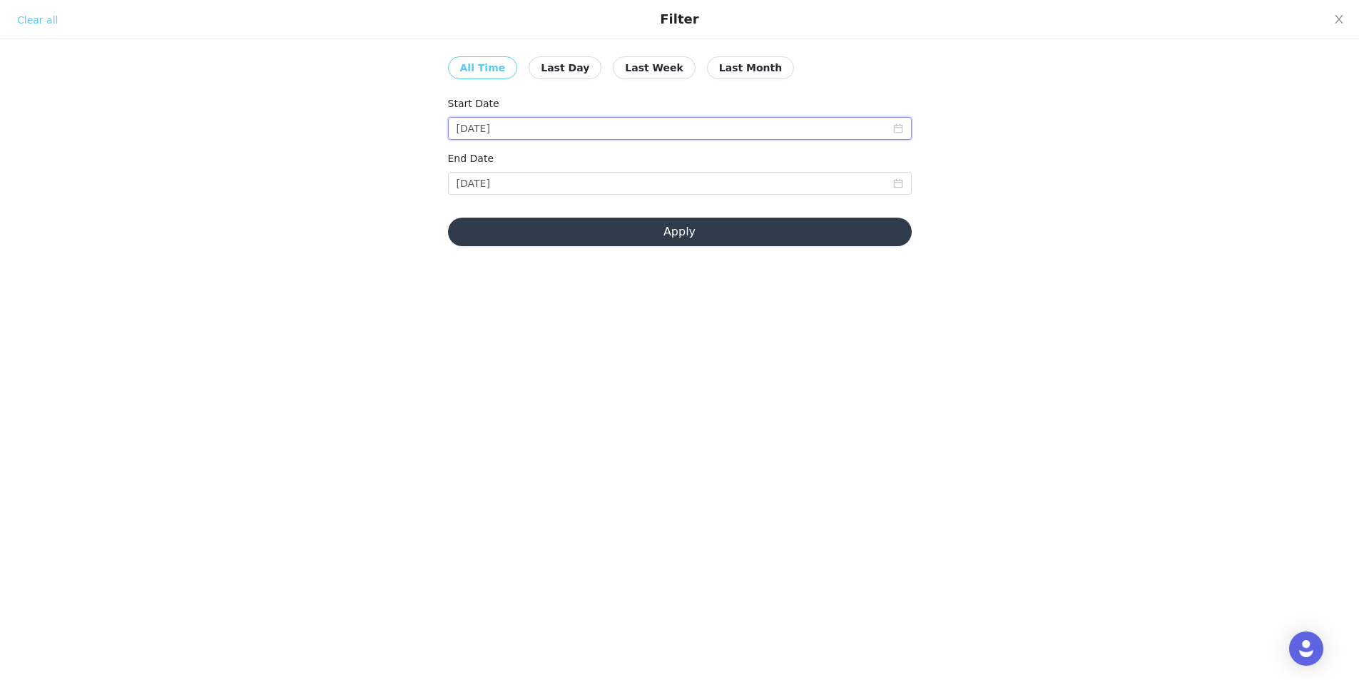
click at [522, 125] on input "[DATE]" at bounding box center [680, 128] width 464 height 23
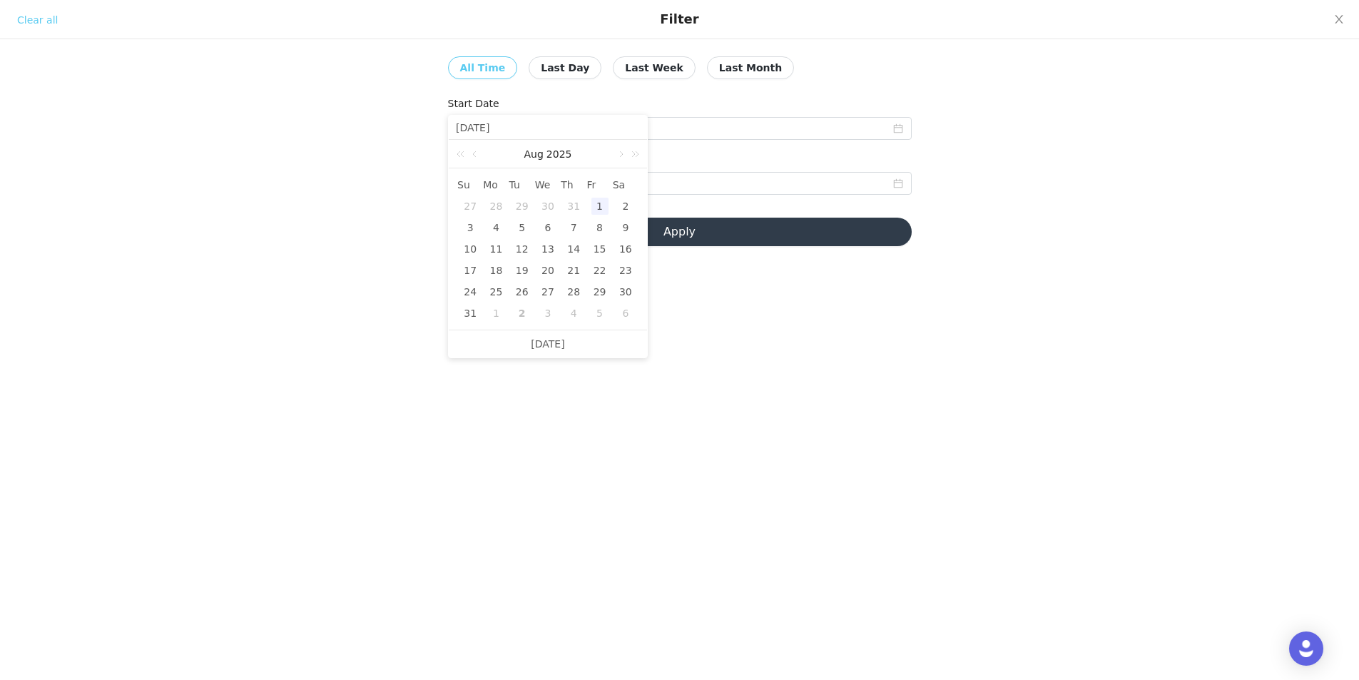
click at [616, 155] on link at bounding box center [620, 154] width 13 height 29
click at [517, 207] on div "2" at bounding box center [522, 206] width 17 height 17
type input "[DATE]"
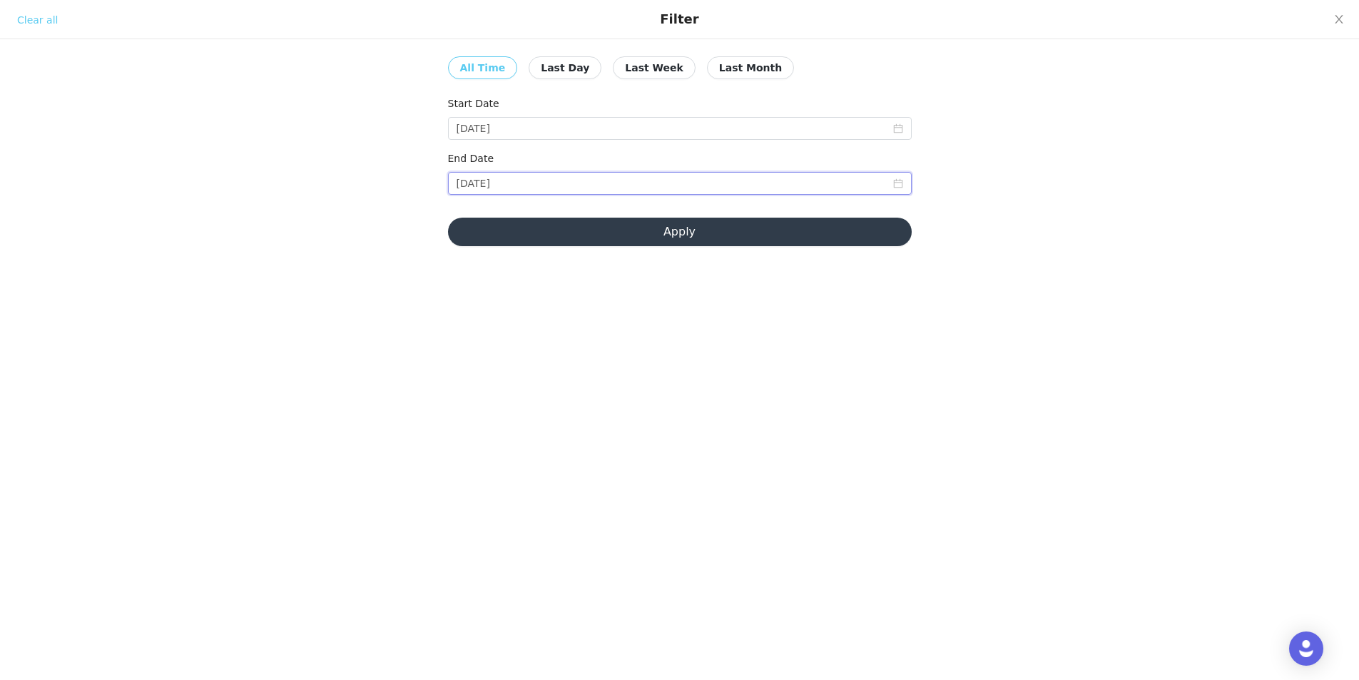
click at [559, 184] on input "[DATE]" at bounding box center [680, 183] width 464 height 23
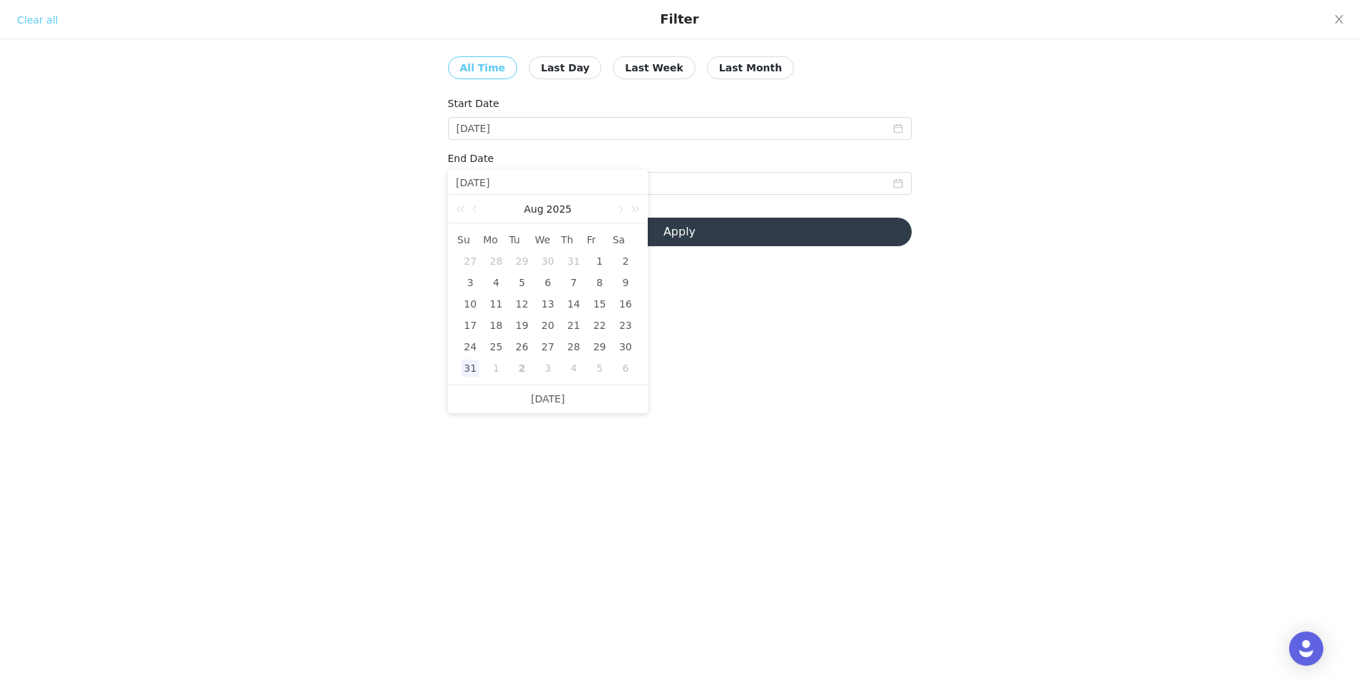
click at [623, 207] on link at bounding box center [620, 209] width 13 height 29
click at [698, 228] on button "Apply" at bounding box center [680, 232] width 464 height 29
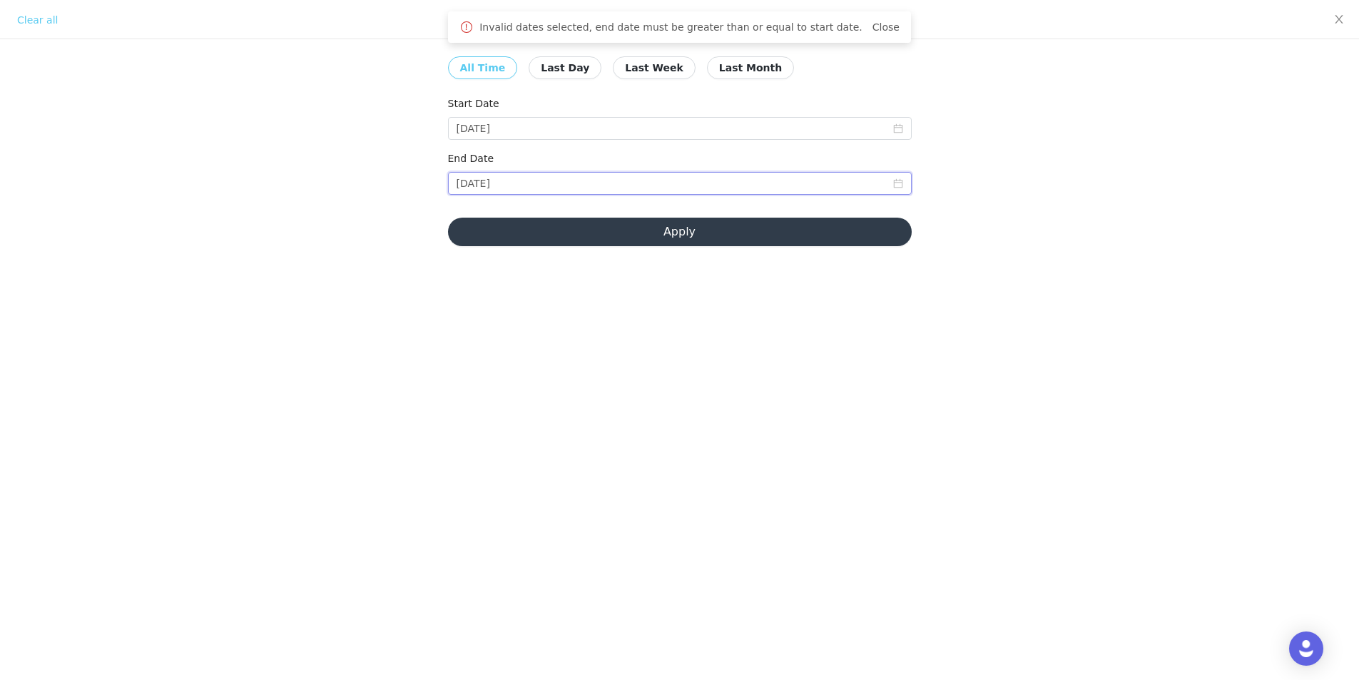
click at [491, 186] on input "[DATE]" at bounding box center [680, 183] width 464 height 23
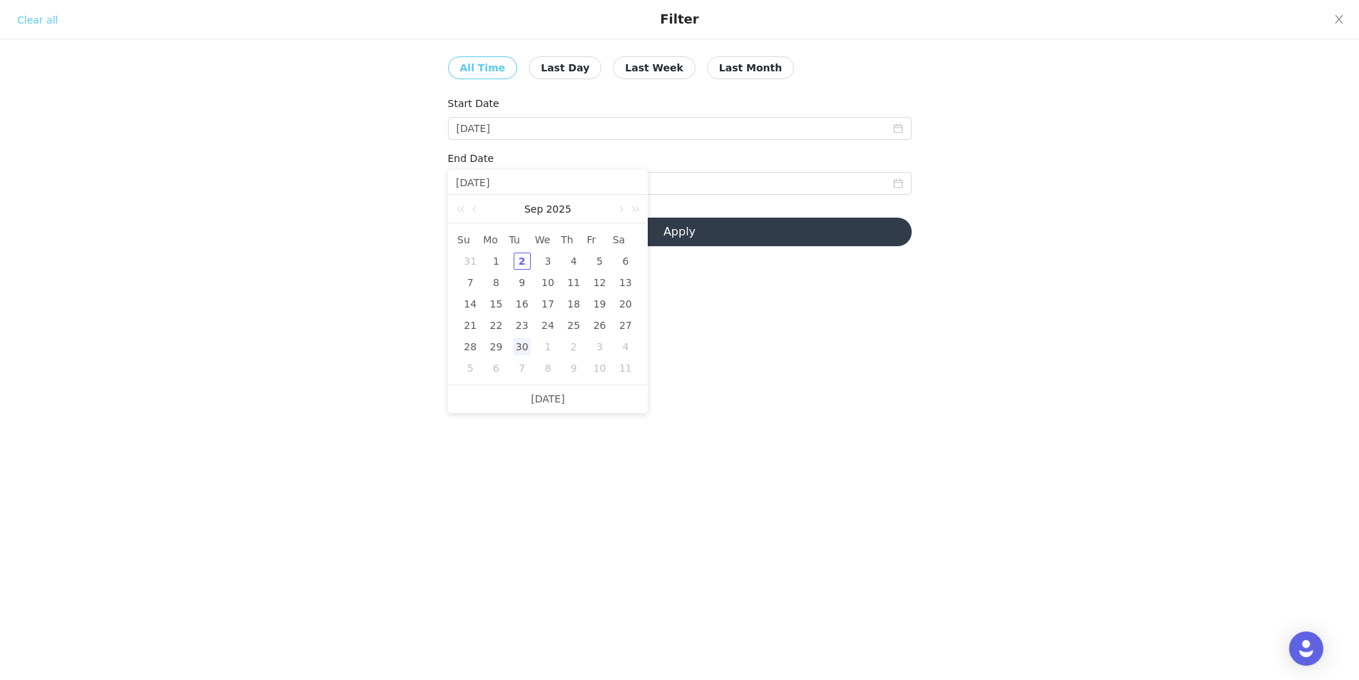
click at [519, 258] on div "2" at bounding box center [522, 261] width 17 height 17
type input "[DATE]"
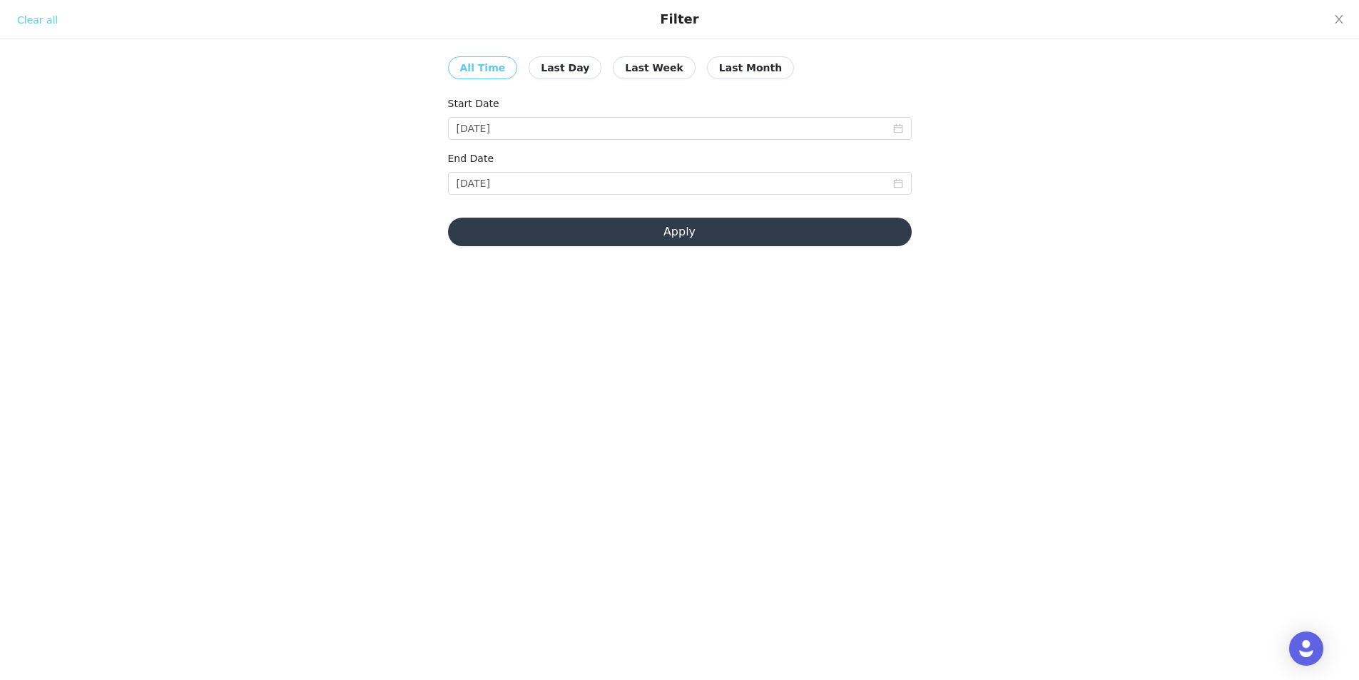
click at [557, 241] on button "Apply" at bounding box center [680, 232] width 464 height 29
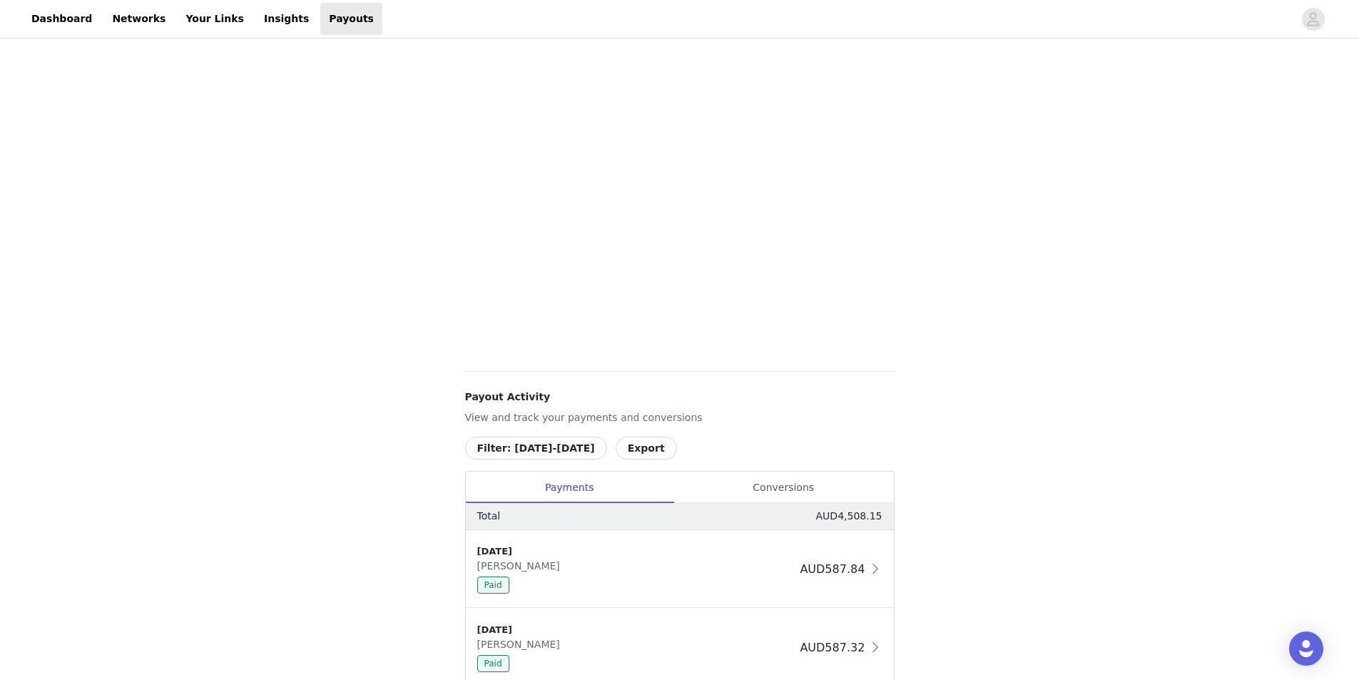
scroll to position [364, 0]
